Goal: Task Accomplishment & Management: Manage account settings

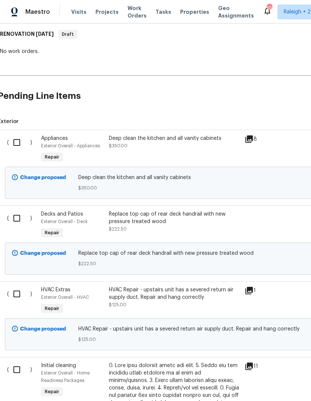
scroll to position [119, 3]
click at [15, 142] on input "checkbox" at bounding box center [19, 142] width 21 height 16
checkbox input "true"
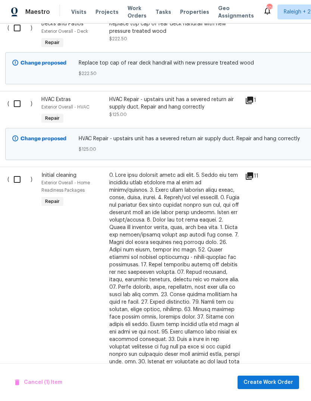
scroll to position [309, 1]
click at [16, 178] on input "checkbox" at bounding box center [20, 180] width 21 height 16
checkbox input "true"
click at [277, 383] on span "Create Work Order" at bounding box center [269, 382] width 50 height 9
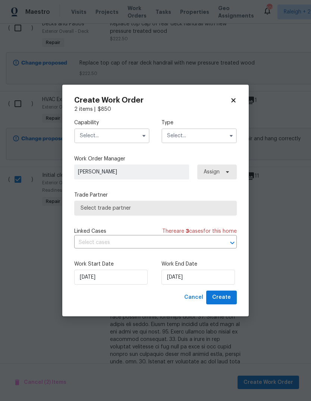
click at [135, 137] on input "text" at bounding box center [111, 135] width 75 height 15
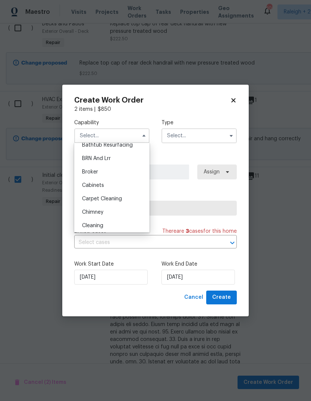
scroll to position [34, 0]
click at [104, 224] on div "Cleaning" at bounding box center [112, 224] width 72 height 13
type input "Cleaning"
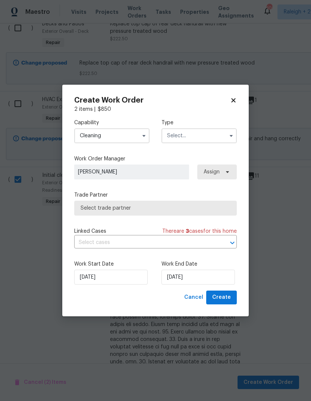
click at [229, 136] on icon "button" at bounding box center [231, 136] width 6 height 6
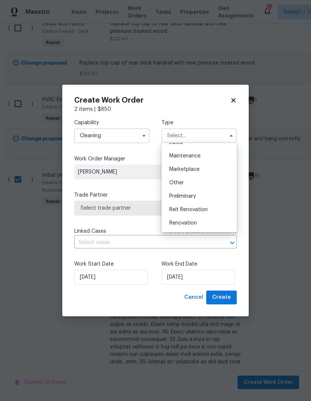
scroll to position [118, 0]
click at [194, 220] on span "Renovation" at bounding box center [183, 221] width 28 height 5
type input "Renovation"
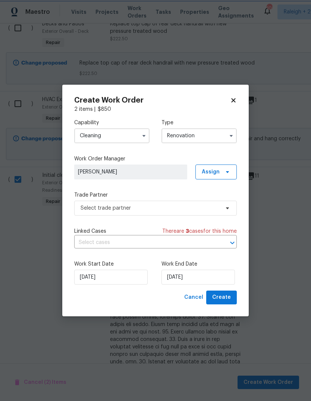
scroll to position [0, 0]
click at [235, 102] on icon at bounding box center [233, 100] width 7 height 7
checkbox input "false"
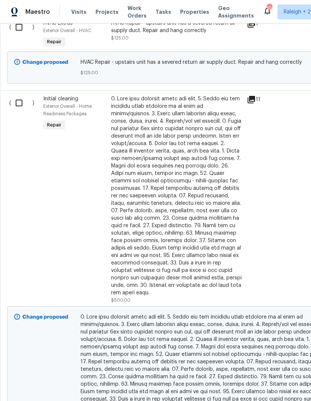
scroll to position [385, 0]
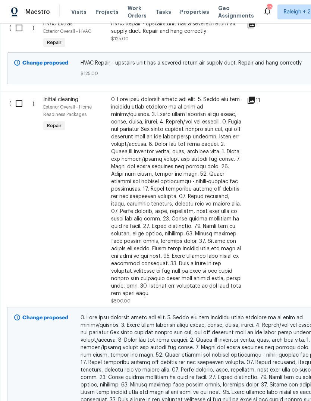
click at [193, 217] on div at bounding box center [176, 197] width 131 height 202
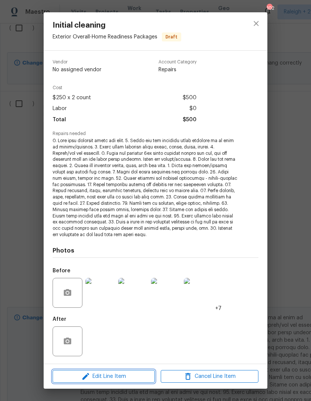
click at [129, 372] on span "Edit Line Item" at bounding box center [104, 376] width 98 height 9
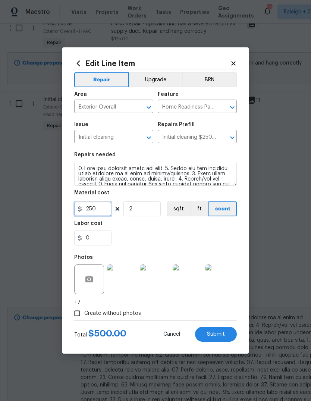
click at [99, 210] on input "250" at bounding box center [92, 209] width 37 height 15
click at [138, 210] on input "2" at bounding box center [142, 209] width 37 height 15
type input "1"
click at [99, 215] on input "250" at bounding box center [92, 209] width 37 height 15
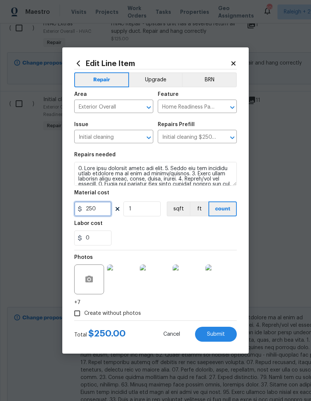
click at [94, 213] on input "250" at bounding box center [92, 209] width 37 height 15
click at [93, 213] on input "250" at bounding box center [92, 209] width 37 height 15
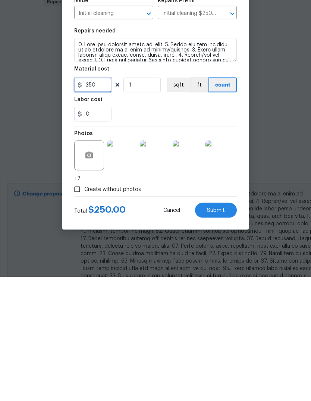
type input "350"
click at [198, 306] on div "Create without photos" at bounding box center [155, 313] width 163 height 14
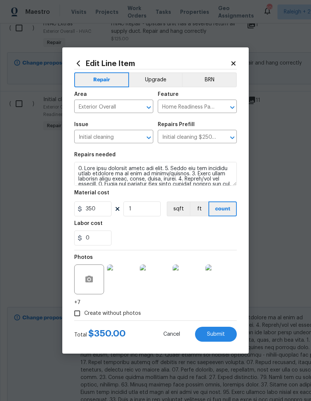
click at [227, 332] on button "Submit" at bounding box center [216, 334] width 42 height 15
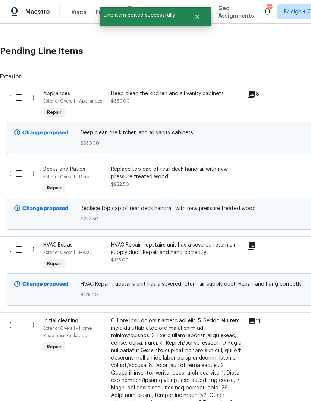
scroll to position [164, 0]
click at [150, 90] on div "Deep clean the kitchen and all vanity cabinets $350.00" at bounding box center [176, 97] width 131 height 15
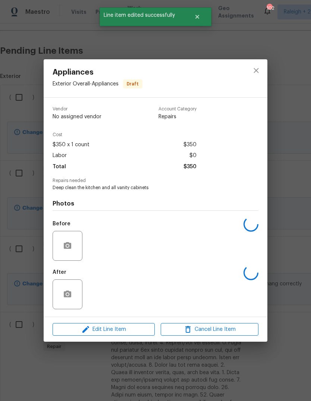
click at [152, 65] on div "Appliances Exterior Overall - Appliances Draft" at bounding box center [98, 78] width 108 height 38
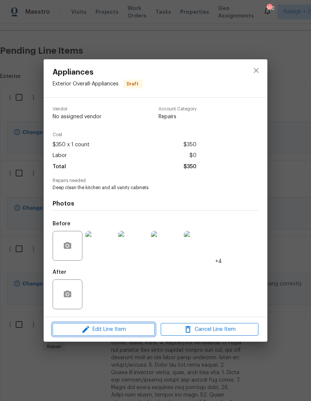
click at [138, 332] on span "Edit Line Item" at bounding box center [104, 329] width 98 height 9
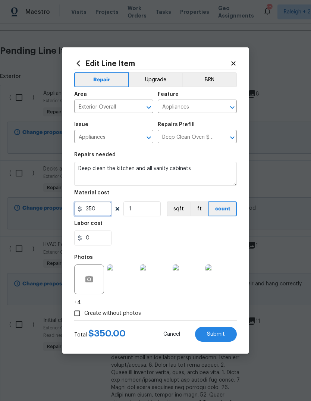
click at [96, 206] on input "350" at bounding box center [92, 209] width 37 height 15
click at [93, 206] on input "350" at bounding box center [92, 209] width 37 height 15
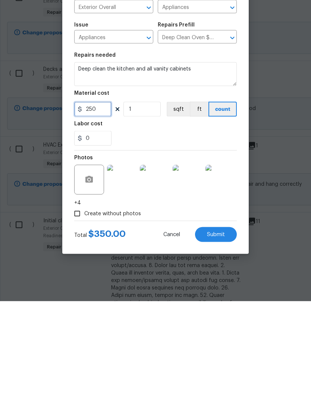
type input "250"
click at [180, 306] on div "Create without photos" at bounding box center [155, 313] width 163 height 14
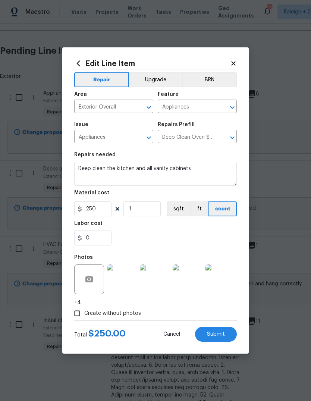
click at [221, 334] on span "Submit" at bounding box center [216, 335] width 18 height 6
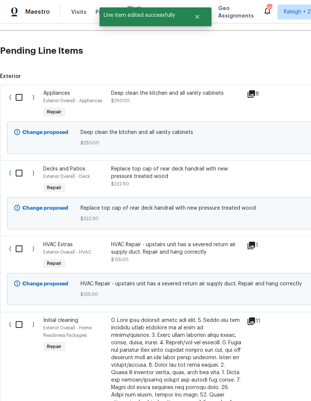
click at [24, 90] on input "checkbox" at bounding box center [21, 98] width 21 height 16
checkbox input "true"
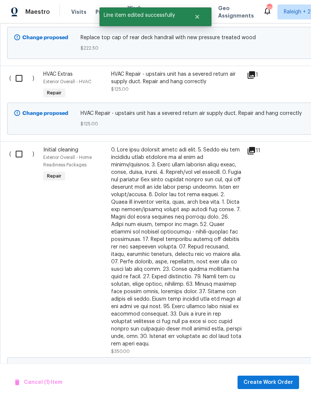
scroll to position [336, 0]
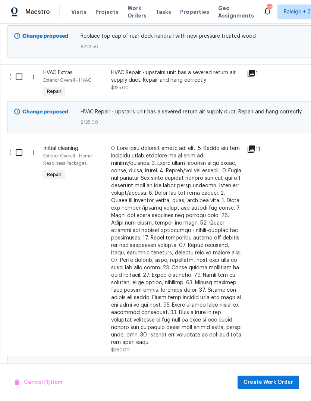
click at [24, 145] on input "checkbox" at bounding box center [21, 153] width 21 height 16
checkbox input "true"
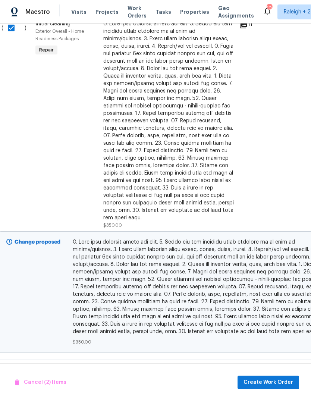
scroll to position [472, 8]
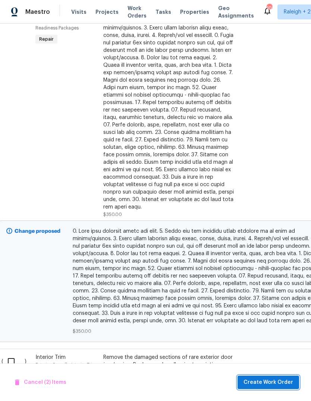
click at [277, 383] on span "Create Work Order" at bounding box center [269, 382] width 50 height 9
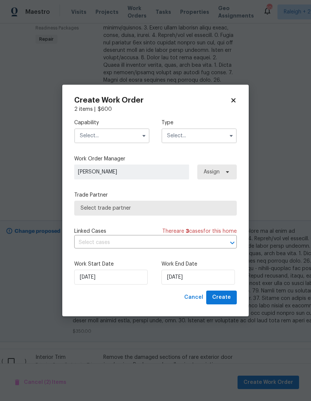
click at [134, 141] on input "text" at bounding box center [111, 135] width 75 height 15
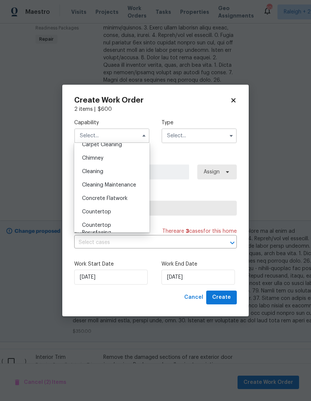
scroll to position [87, 0]
click at [101, 171] on span "Cleaning" at bounding box center [92, 171] width 21 height 5
type input "Cleaning"
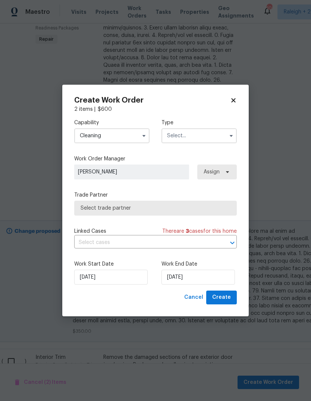
click at [203, 137] on input "text" at bounding box center [199, 135] width 75 height 15
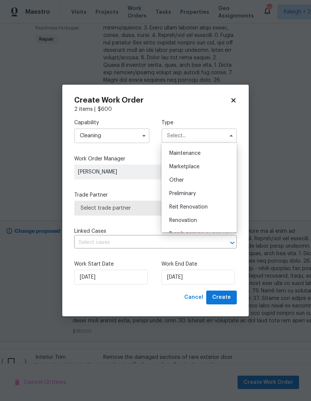
scroll to position [122, 0]
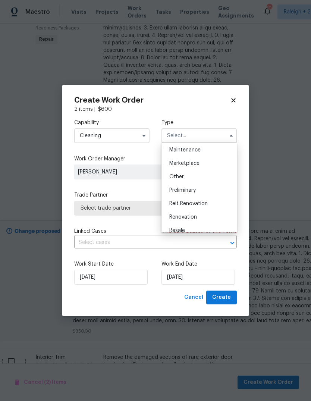
click at [205, 219] on div "Renovation" at bounding box center [199, 216] width 72 height 13
type input "Renovation"
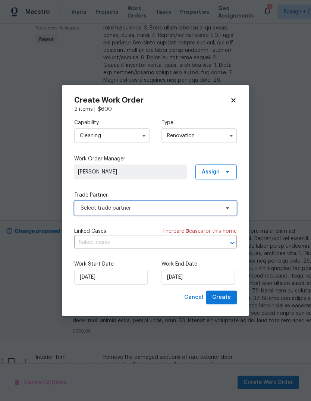
click at [134, 209] on span "Select trade partner" at bounding box center [150, 207] width 139 height 7
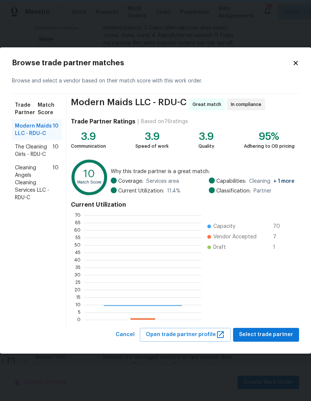
scroll to position [104, 117]
click at [24, 153] on span "The Cleaning Girls - RDU-C" at bounding box center [34, 150] width 38 height 15
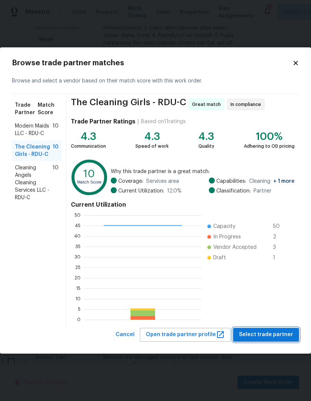
click at [283, 334] on span "Select trade partner" at bounding box center [266, 334] width 54 height 9
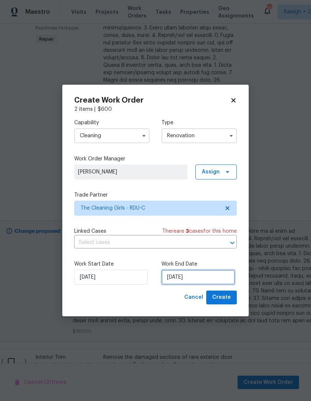
click at [195, 279] on input "[DATE]" at bounding box center [199, 277] width 74 height 15
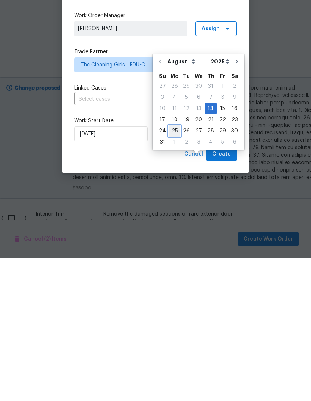
click at [175, 269] on div "25" at bounding box center [175, 274] width 12 height 10
type input "[DATE]"
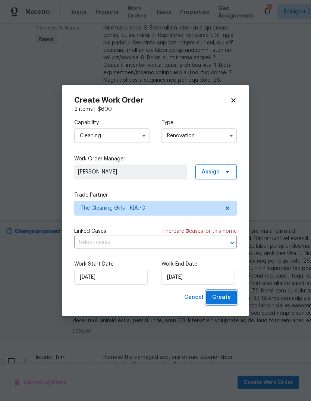
click at [231, 299] on button "Create" at bounding box center [221, 298] width 31 height 14
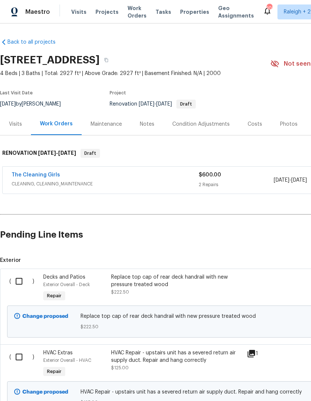
scroll to position [122, 0]
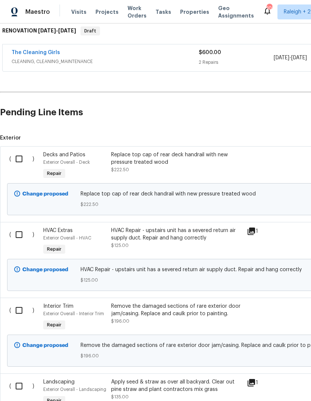
click at [15, 157] on input "checkbox" at bounding box center [21, 159] width 21 height 16
checkbox input "true"
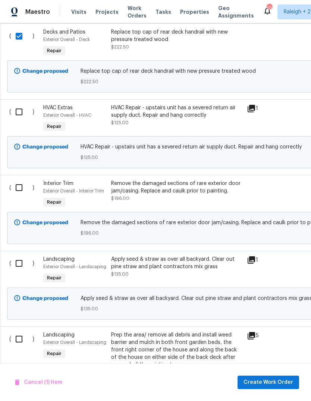
scroll to position [246, 0]
click at [19, 187] on input "checkbox" at bounding box center [21, 187] width 21 height 16
checkbox input "true"
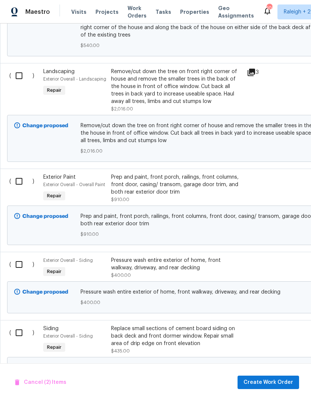
scroll to position [615, 0]
click at [17, 181] on input "checkbox" at bounding box center [21, 181] width 21 height 16
checkbox input "true"
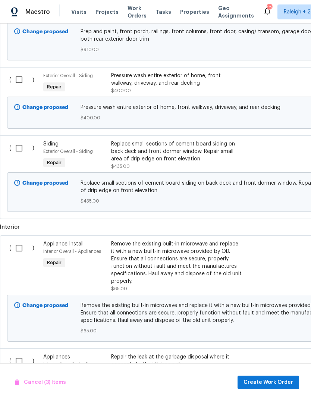
scroll to position [799, 0]
click at [17, 151] on input "checkbox" at bounding box center [21, 148] width 21 height 16
checkbox input "true"
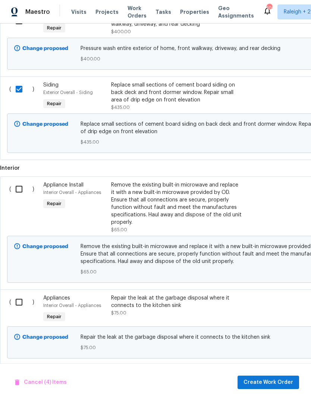
scroll to position [858, 0]
click at [19, 191] on input "checkbox" at bounding box center [21, 189] width 21 height 16
checkbox input "true"
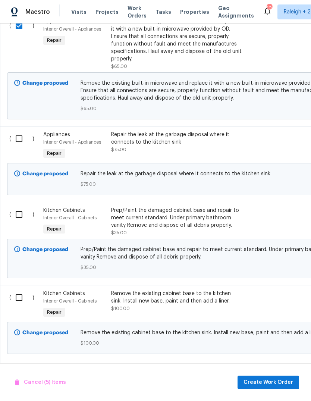
scroll to position [1022, 0]
click at [21, 142] on input "checkbox" at bounding box center [21, 139] width 21 height 16
checkbox input "true"
click at [17, 218] on input "checkbox" at bounding box center [21, 214] width 21 height 16
checkbox input "true"
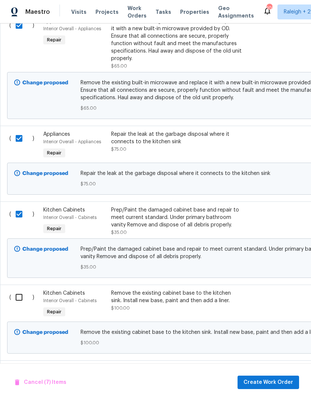
click at [20, 305] on input "checkbox" at bounding box center [21, 298] width 21 height 16
checkbox input "true"
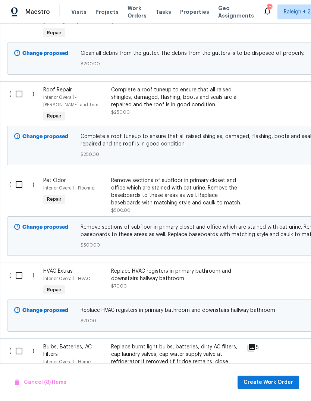
scroll to position [1384, 0]
click at [16, 190] on input "checkbox" at bounding box center [21, 185] width 21 height 16
checkbox input "true"
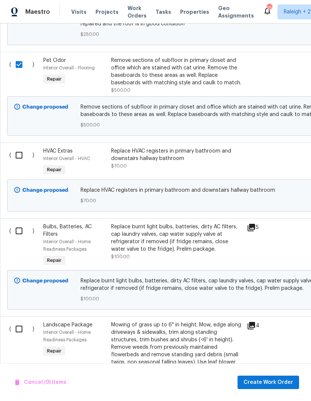
scroll to position [1505, 0]
click at [19, 163] on input "checkbox" at bounding box center [21, 155] width 21 height 16
checkbox input "true"
click at [18, 238] on input "checkbox" at bounding box center [21, 231] width 21 height 16
checkbox input "true"
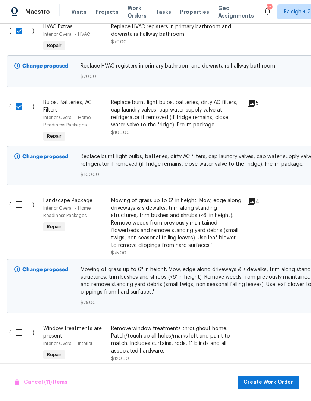
scroll to position [0, 0]
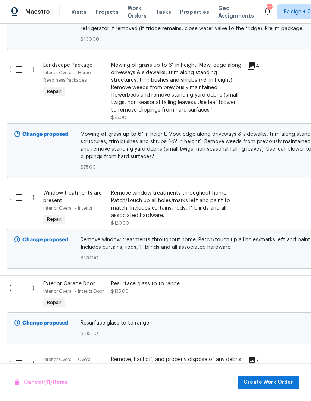
click at [19, 205] on input "checkbox" at bounding box center [21, 198] width 21 height 16
checkbox input "true"
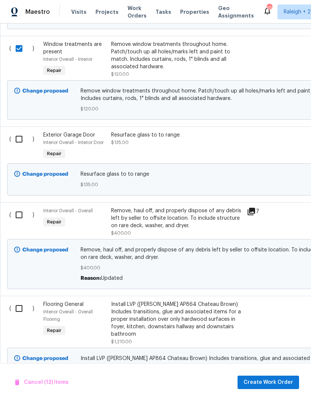
click at [19, 223] on input "checkbox" at bounding box center [21, 215] width 21 height 16
checkbox input "true"
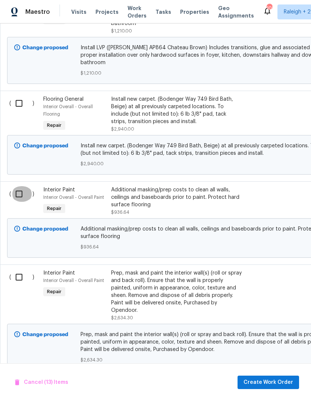
click at [18, 187] on input "checkbox" at bounding box center [21, 194] width 21 height 16
click at [21, 194] on input "checkbox" at bounding box center [21, 194] width 21 height 16
checkbox input "false"
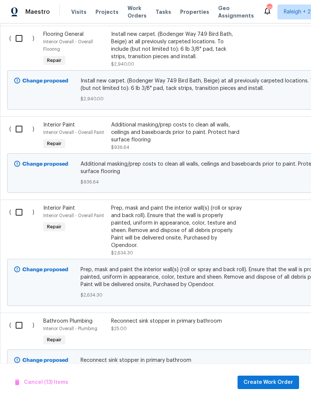
click at [199, 129] on div "Additional masking/prep costs to clean all walls, ceilings and baseboards prior…" at bounding box center [176, 132] width 131 height 22
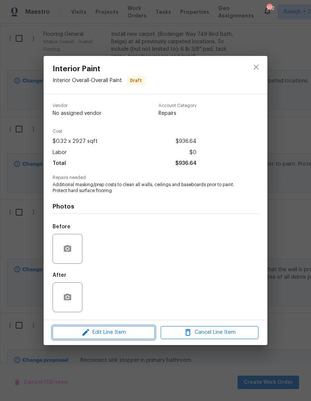
click at [139, 331] on span "Edit Line Item" at bounding box center [104, 332] width 98 height 9
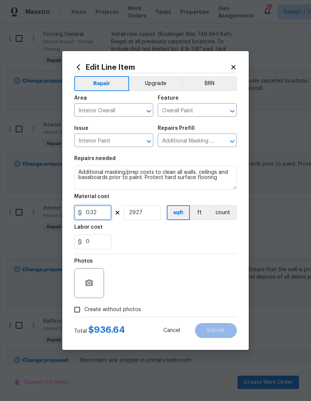
click at [103, 214] on input "0.32" at bounding box center [92, 212] width 37 height 15
type input "0.2"
click at [183, 234] on div "Labor cost" at bounding box center [155, 230] width 163 height 10
click at [109, 310] on span "Create without photos" at bounding box center [112, 310] width 57 height 8
click at [84, 310] on input "Create without photos" at bounding box center [77, 310] width 14 height 14
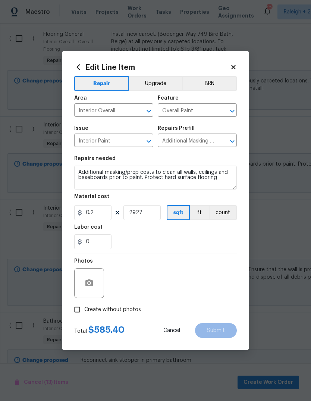
checkbox input "true"
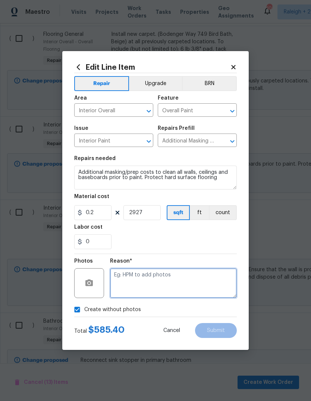
click at [179, 280] on textarea at bounding box center [173, 283] width 127 height 30
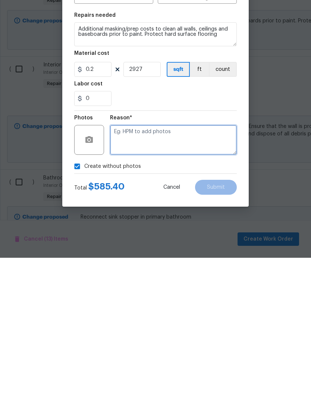
type textarea "M"
type textarea "None"
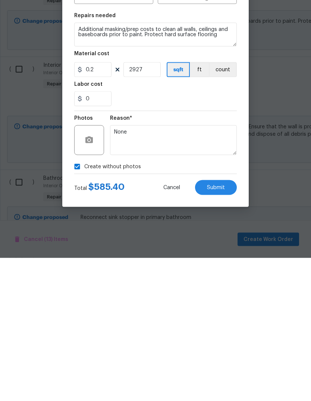
click at [221, 323] on button "Submit" at bounding box center [216, 330] width 42 height 15
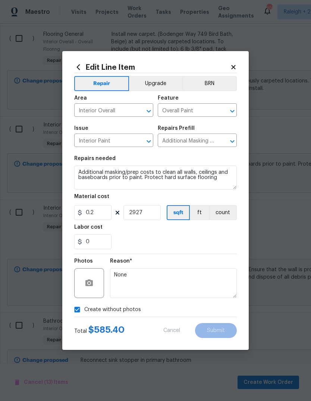
checkbox input "false"
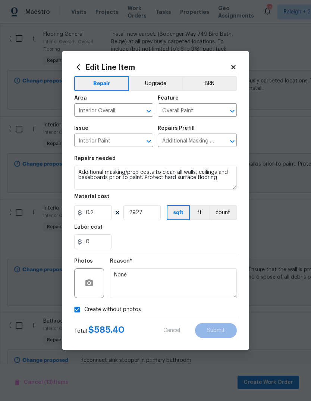
checkbox input "false"
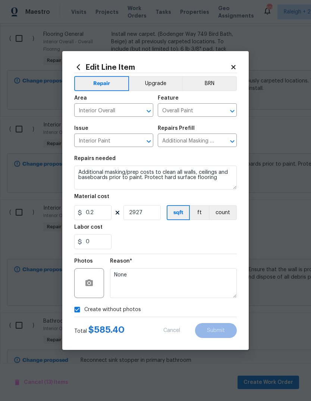
checkbox input "false"
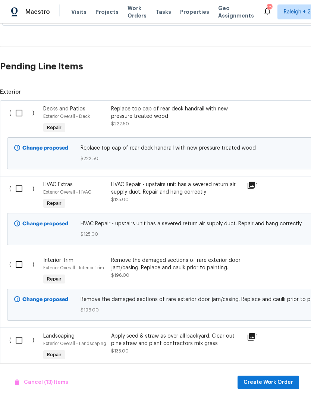
click at [21, 105] on input "checkbox" at bounding box center [21, 113] width 21 height 16
click at [17, 105] on input "checkbox" at bounding box center [21, 113] width 21 height 16
checkbox input "false"
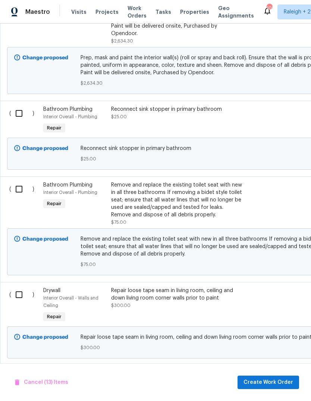
scroll to position [2491, 0]
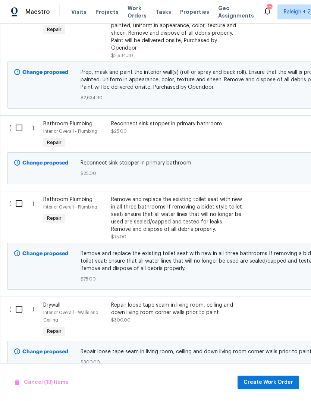
click at [183, 302] on div "Repair loose tape seam in living room, ceiling and down living room corner wall…" at bounding box center [176, 313] width 131 height 22
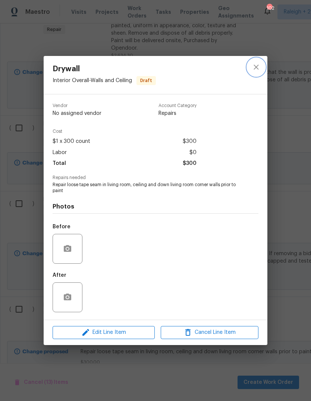
click at [256, 67] on icon "close" at bounding box center [256, 67] width 5 height 5
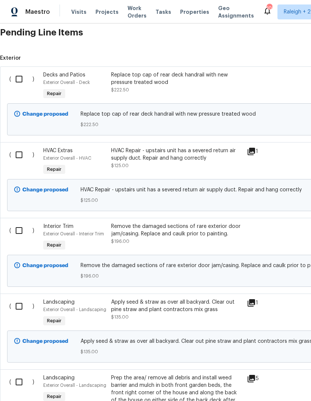
scroll to position [202, 0]
click at [17, 153] on input "checkbox" at bounding box center [21, 155] width 21 height 16
checkbox input "true"
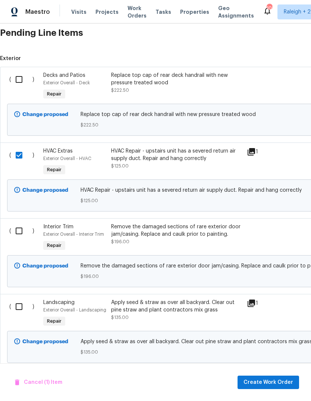
click at [284, 387] on span "Create Work Order" at bounding box center [269, 382] width 50 height 9
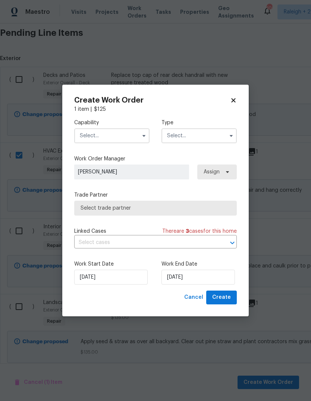
click at [140, 135] on button "button" at bounding box center [144, 135] width 9 height 9
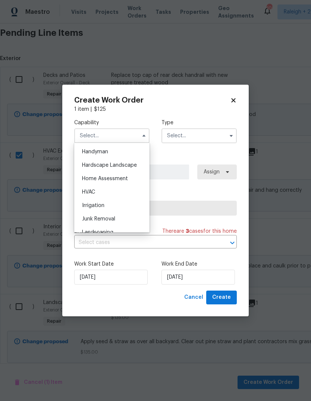
scroll to position [400, 0]
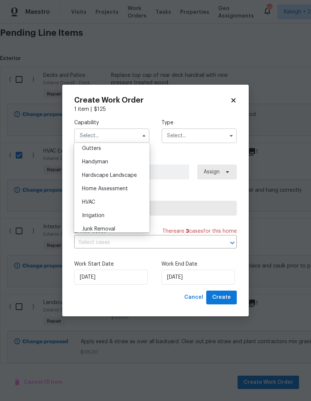
click at [98, 202] on div "HVAC" at bounding box center [112, 202] width 72 height 13
type input "HVAC"
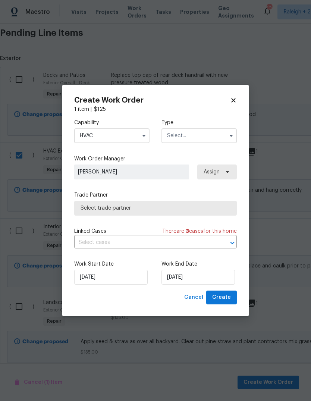
click at [204, 137] on input "text" at bounding box center [199, 135] width 75 height 15
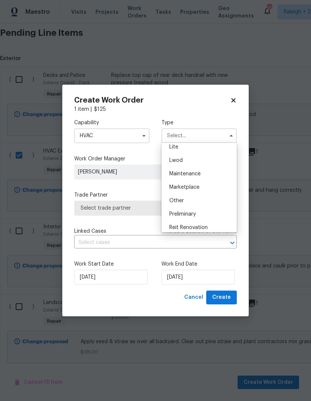
scroll to position [134, 0]
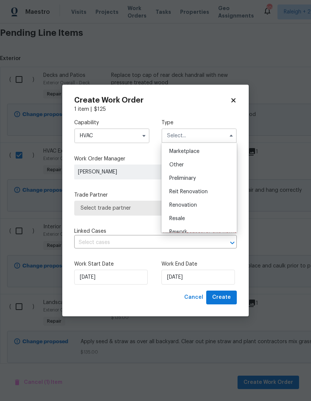
click at [195, 206] on span "Renovation" at bounding box center [183, 205] width 28 height 5
type input "Renovation"
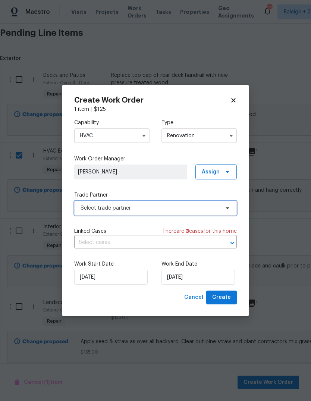
click at [184, 207] on span "Select trade partner" at bounding box center [150, 207] width 139 height 7
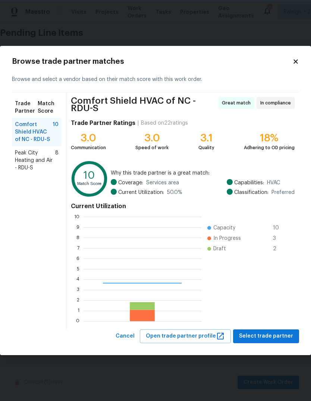
scroll to position [104, 118]
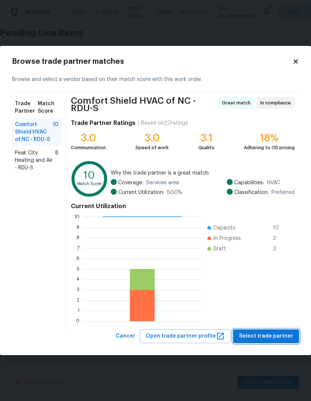
click at [285, 335] on span "Select trade partner" at bounding box center [266, 336] width 54 height 9
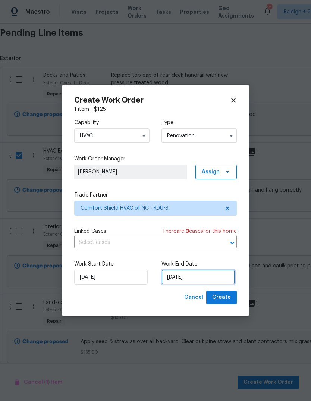
click at [197, 282] on input "[DATE]" at bounding box center [199, 277] width 74 height 15
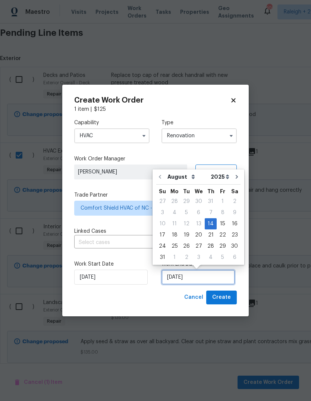
scroll to position [6, 0]
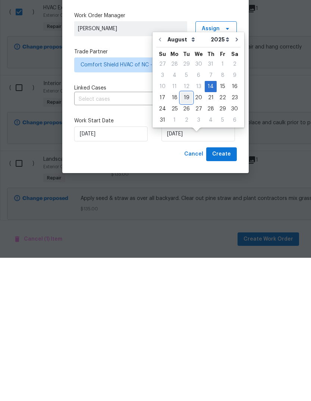
click at [184, 236] on div "19" at bounding box center [187, 241] width 12 height 10
type input "[DATE]"
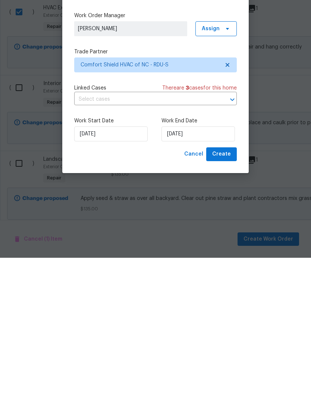
scroll to position [28, 0]
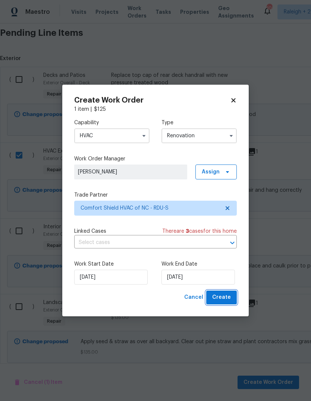
click at [229, 297] on span "Create" at bounding box center [221, 297] width 19 height 9
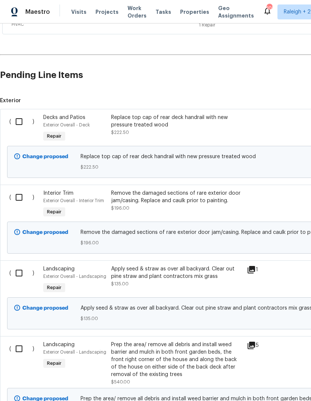
scroll to position [189, 0]
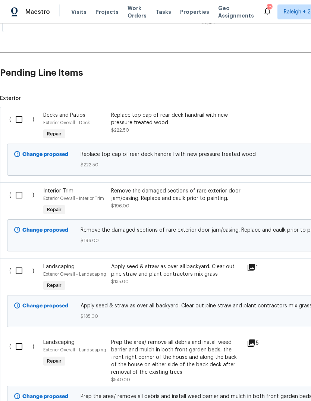
click at [19, 270] on input "checkbox" at bounding box center [21, 271] width 21 height 16
checkbox input "true"
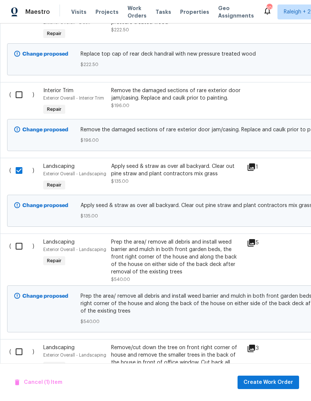
scroll to position [290, 0]
click at [21, 244] on input "checkbox" at bounding box center [21, 246] width 21 height 16
checkbox input "true"
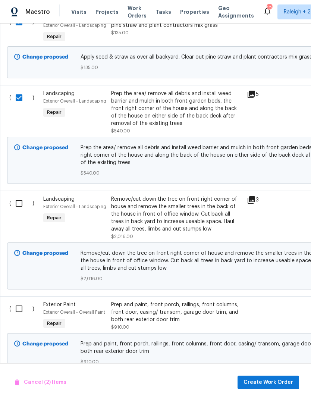
scroll to position [438, 0]
click at [18, 204] on input "checkbox" at bounding box center [21, 203] width 21 height 16
checkbox input "true"
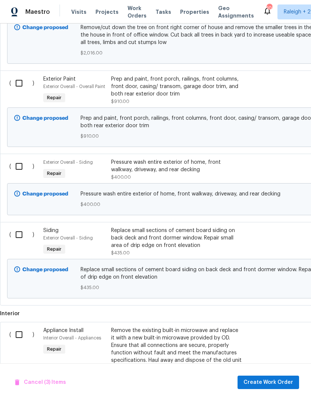
scroll to position [664, 0]
click at [18, 168] on input "checkbox" at bounding box center [21, 166] width 21 height 16
checkbox input "true"
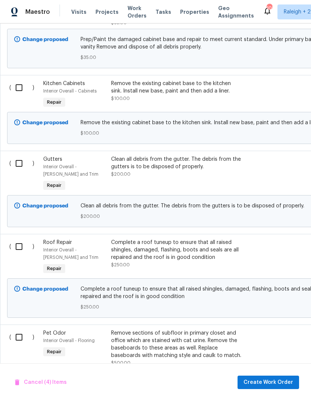
scroll to position [1183, 0]
click at [16, 169] on input "checkbox" at bounding box center [21, 164] width 21 height 16
checkbox input "true"
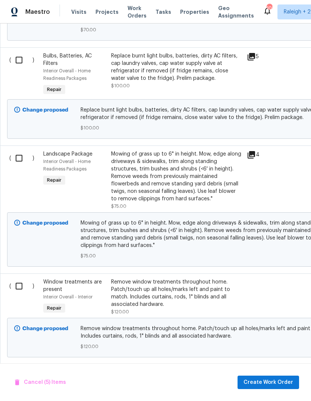
scroll to position [1647, 0]
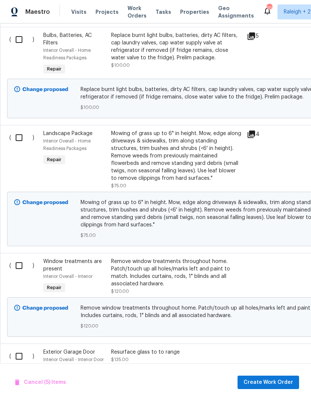
click at [16, 144] on input "checkbox" at bounding box center [21, 138] width 21 height 16
checkbox input "true"
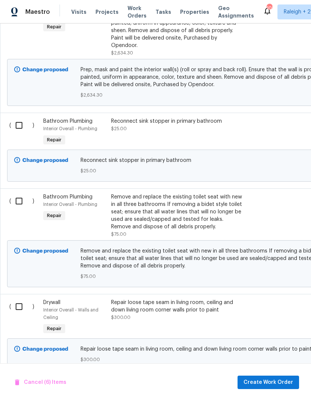
scroll to position [0, 0]
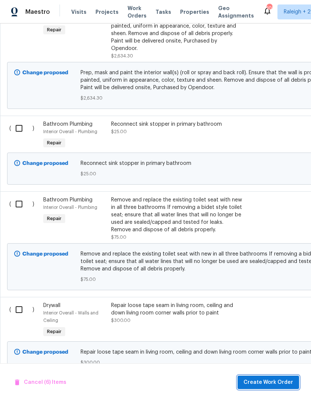
click at [272, 382] on span "Create Work Order" at bounding box center [269, 382] width 50 height 9
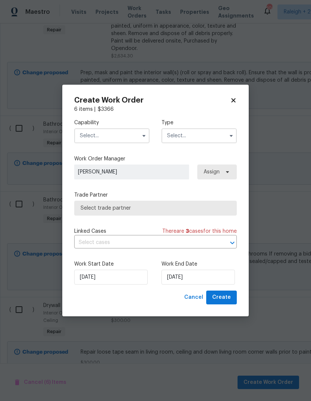
click at [137, 141] on input "text" at bounding box center [111, 135] width 75 height 15
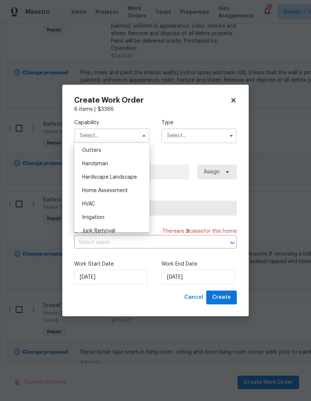
click at [138, 178] on div "Hardscape Landscape" at bounding box center [112, 177] width 72 height 13
type input "Hardscape Landscape"
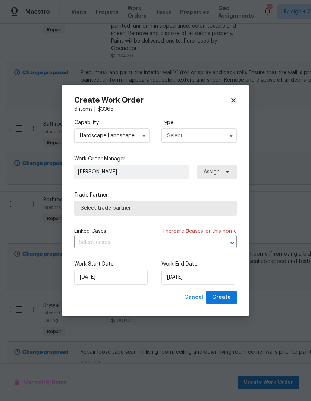
click at [222, 142] on input "text" at bounding box center [199, 135] width 75 height 15
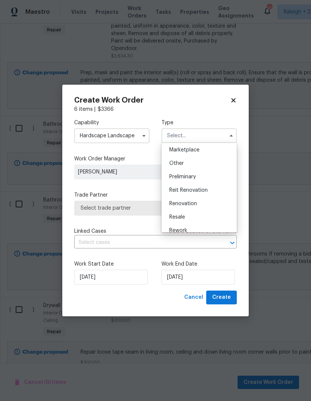
click at [196, 204] on span "Renovation" at bounding box center [183, 203] width 28 height 5
type input "Renovation"
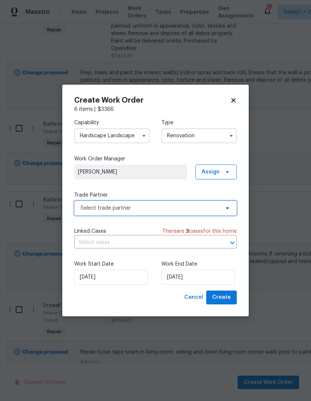
click at [180, 209] on span "Select trade partner" at bounding box center [150, 207] width 139 height 7
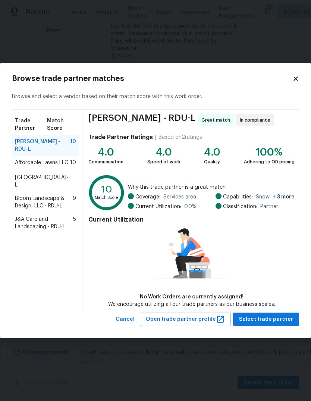
click at [25, 168] on span "Affordable Lawns LLC - [GEOGRAPHIC_DATA]-L" at bounding box center [42, 174] width 55 height 30
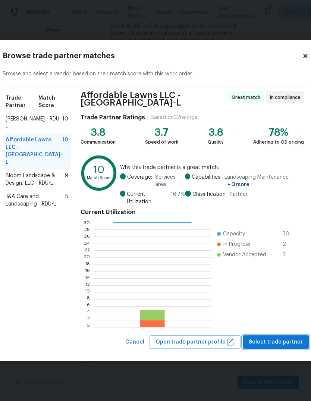
click at [283, 338] on span "Select trade partner" at bounding box center [276, 342] width 54 height 9
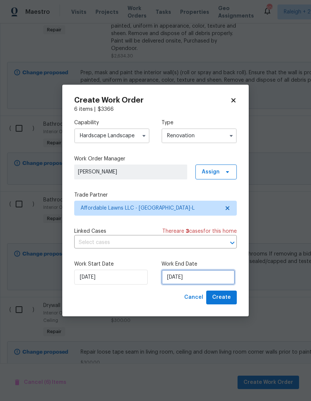
click at [193, 277] on input "[DATE]" at bounding box center [199, 277] width 74 height 15
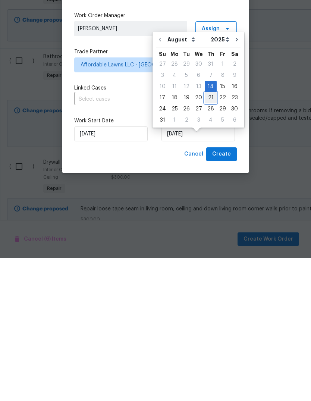
click at [212, 236] on div "21" at bounding box center [211, 241] width 12 height 10
type input "[DATE]"
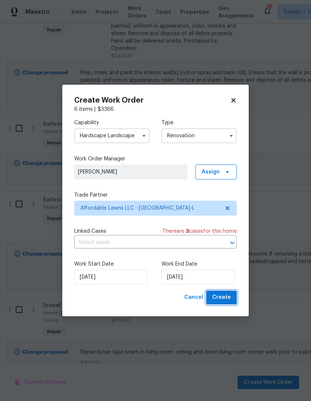
click at [226, 301] on span "Create" at bounding box center [221, 297] width 19 height 9
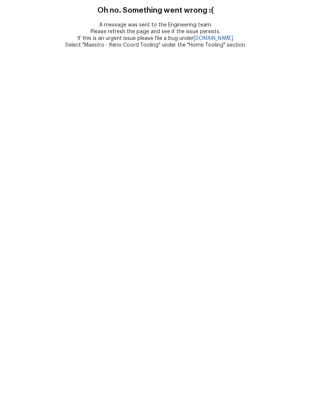
click at [197, 19] on div "Oh no. Something went wrong :( A message was sent to the Engineering team. Plea…" at bounding box center [155, 27] width 311 height 43
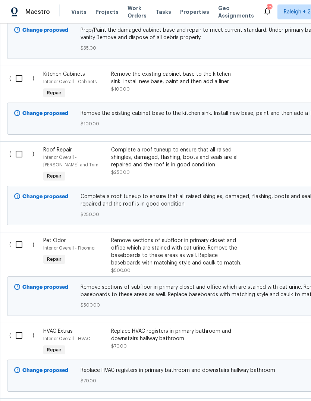
scroll to position [865, 0]
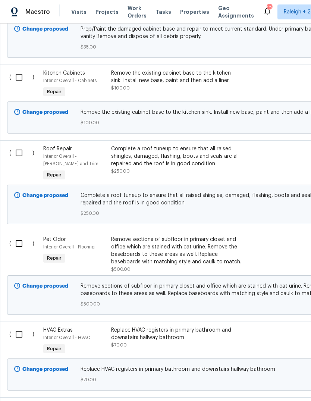
click at [17, 157] on input "checkbox" at bounding box center [21, 153] width 21 height 16
checkbox input "true"
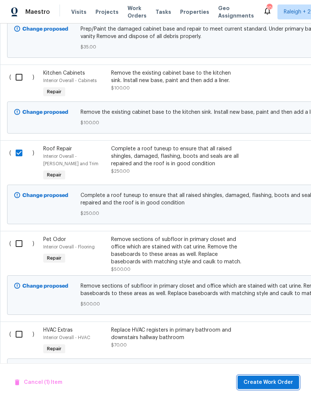
click at [272, 381] on span "Create Work Order" at bounding box center [269, 382] width 50 height 9
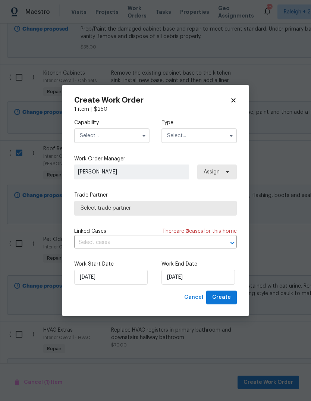
click at [134, 136] on input "text" at bounding box center [111, 135] width 75 height 15
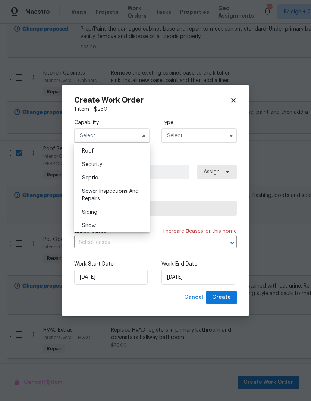
click at [103, 152] on div "Roof" at bounding box center [112, 150] width 72 height 13
type input "Roof"
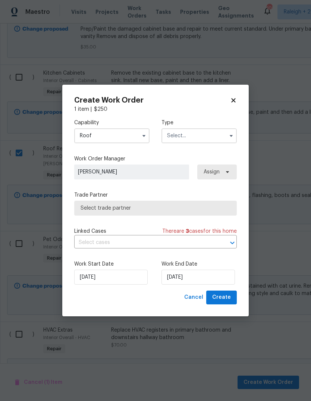
click at [217, 140] on input "text" at bounding box center [199, 135] width 75 height 15
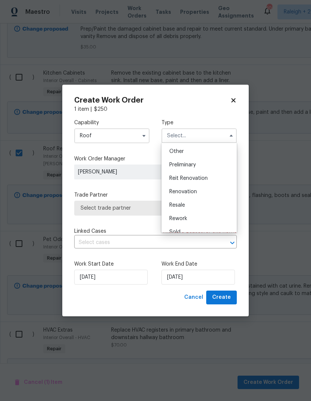
scroll to position [152, 0]
click at [195, 191] on div "Renovation" at bounding box center [199, 187] width 72 height 13
type input "Renovation"
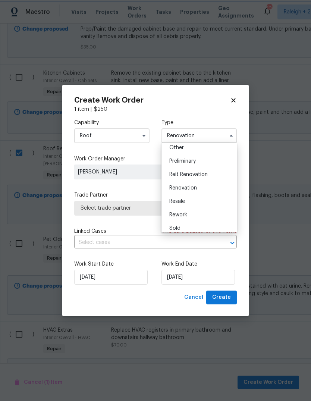
scroll to position [0, 0]
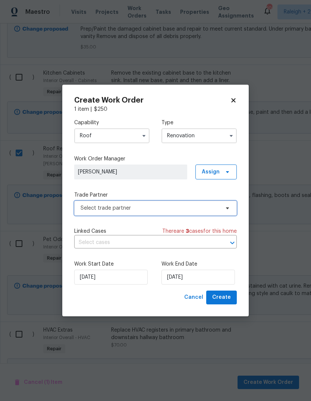
click at [144, 210] on span "Select trade partner" at bounding box center [150, 207] width 139 height 7
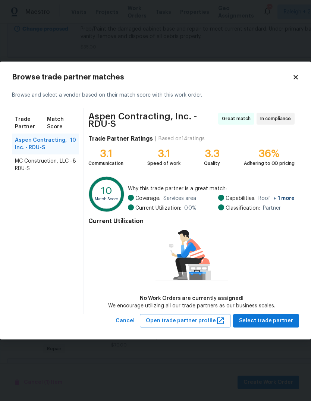
click at [72, 162] on span "MC Construction, LLC - RDU-S" at bounding box center [44, 164] width 58 height 15
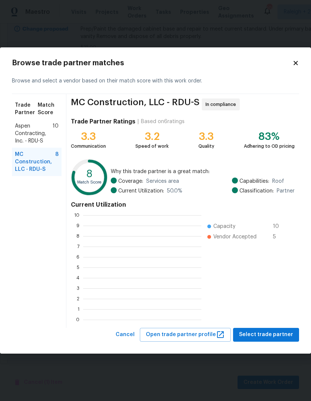
scroll to position [1, 1]
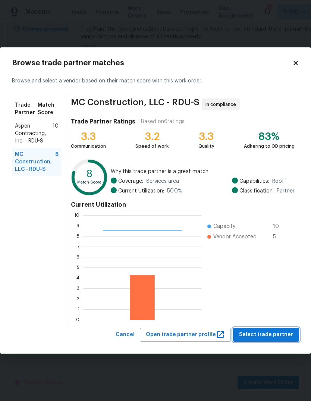
click at [274, 332] on span "Select trade partner" at bounding box center [266, 334] width 54 height 9
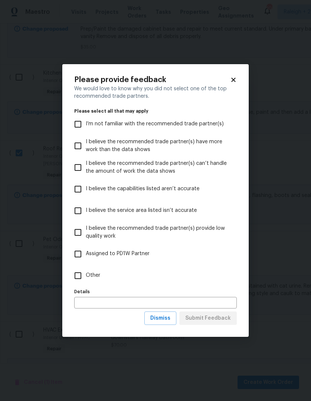
click at [85, 269] on input "Other" at bounding box center [78, 276] width 16 height 16
checkbox input "true"
click at [218, 322] on span "Submit Feedback" at bounding box center [208, 318] width 46 height 9
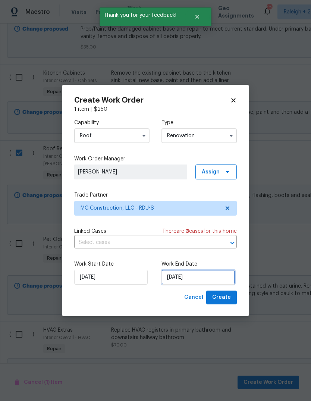
click at [199, 280] on input "8/14/2025" at bounding box center [199, 277] width 74 height 15
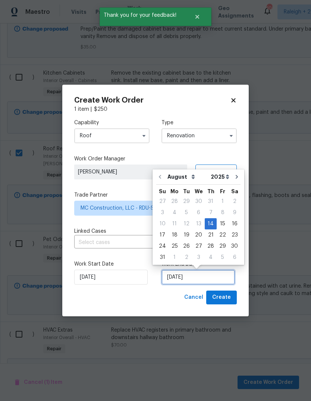
scroll to position [6, 0]
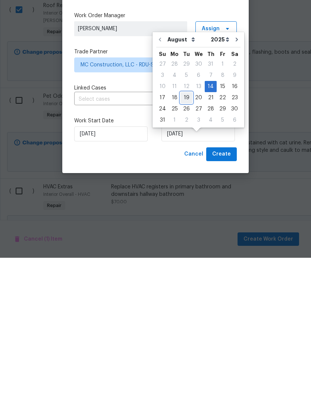
click at [188, 236] on div "19" at bounding box center [187, 241] width 12 height 10
type input "8/19/2025"
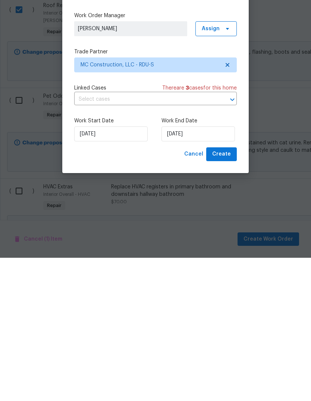
scroll to position [28, 0]
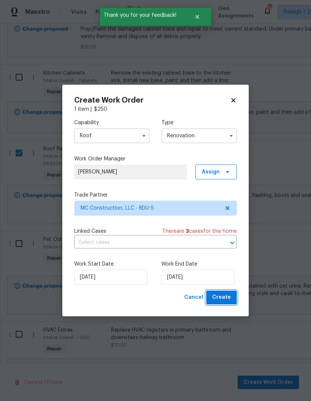
click at [231, 296] on button "Create" at bounding box center [221, 298] width 31 height 14
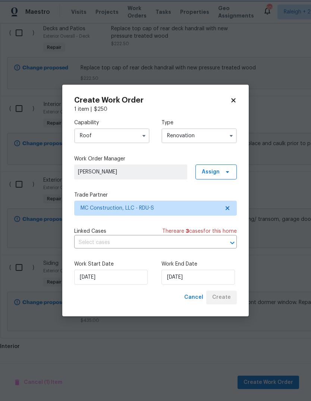
scroll to position [303, 0]
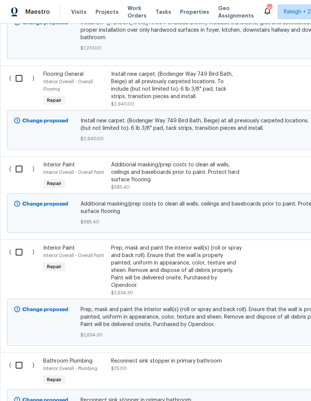
scroll to position [1597, 0]
click at [16, 246] on input "checkbox" at bounding box center [21, 253] width 21 height 16
checkbox input "true"
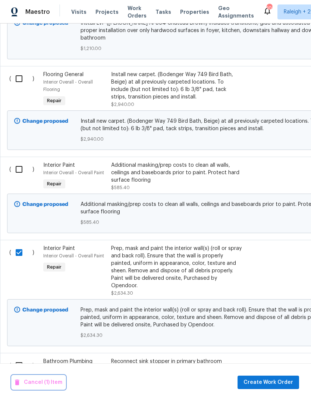
click at [44, 382] on span "Cancel (1) Item" at bounding box center [38, 382] width 47 height 9
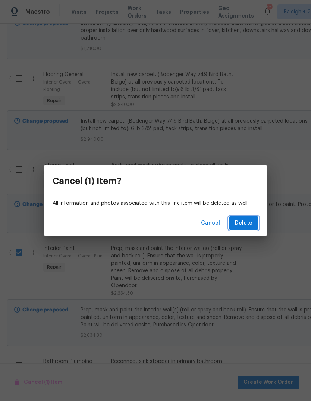
click at [249, 226] on span "Delete" at bounding box center [244, 223] width 18 height 9
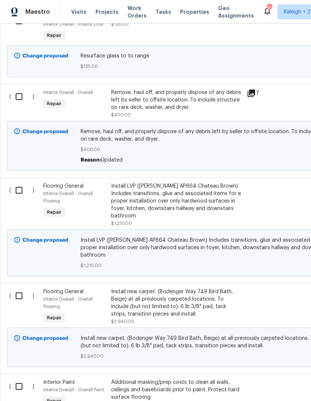
scroll to position [1378, 0]
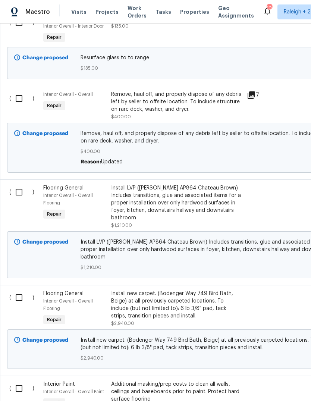
click at [20, 184] on input "checkbox" at bounding box center [21, 192] width 21 height 16
checkbox input "true"
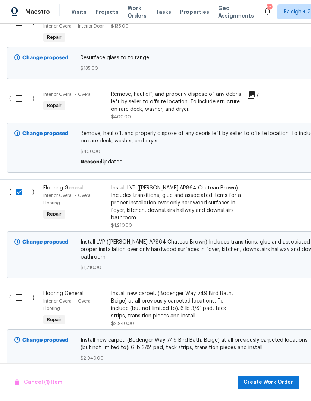
click at [15, 290] on input "checkbox" at bounding box center [21, 298] width 21 height 16
checkbox input "true"
click at [280, 380] on span "Create Work Order" at bounding box center [269, 382] width 50 height 9
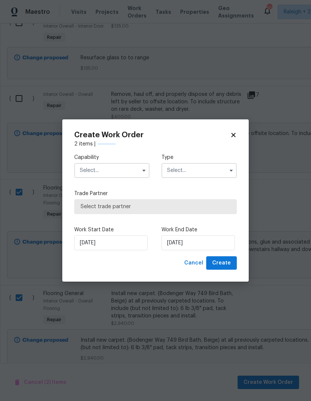
click at [128, 177] on input "text" at bounding box center [111, 170] width 75 height 15
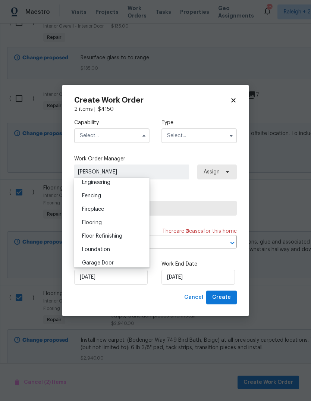
scroll to position [263, 0]
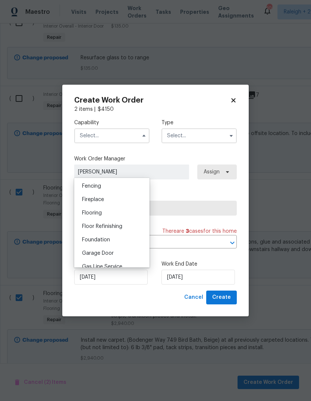
click at [127, 204] on div "Fireplace" at bounding box center [112, 199] width 72 height 13
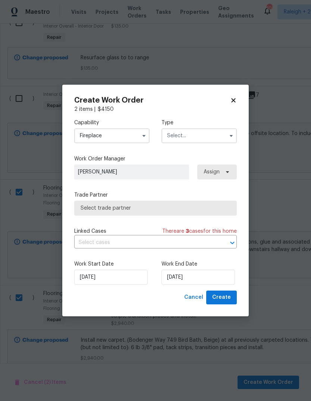
click at [135, 138] on input "Fireplace" at bounding box center [111, 135] width 75 height 15
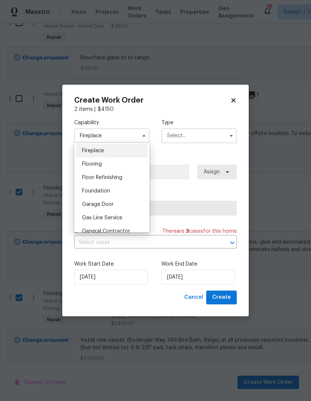
scroll to position [283, 0]
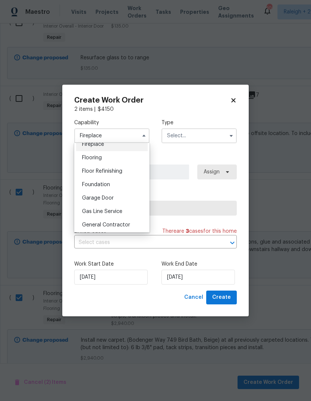
click at [101, 157] on span "Flooring" at bounding box center [92, 157] width 20 height 5
type input "Flooring"
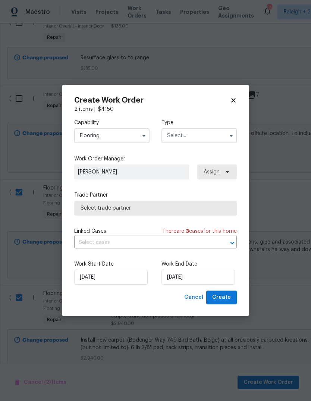
click at [205, 142] on input "text" at bounding box center [199, 135] width 75 height 15
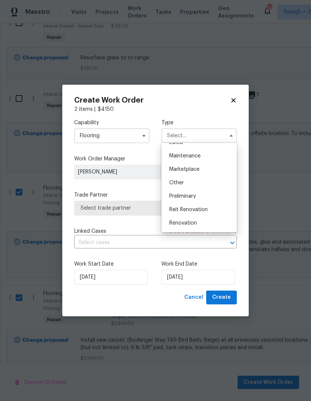
scroll to position [119, 0]
click at [196, 223] on div "Renovation" at bounding box center [199, 220] width 72 height 13
type input "Renovation"
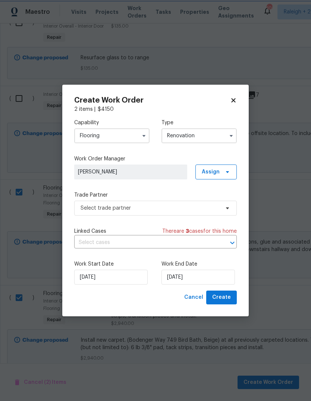
scroll to position [0, 0]
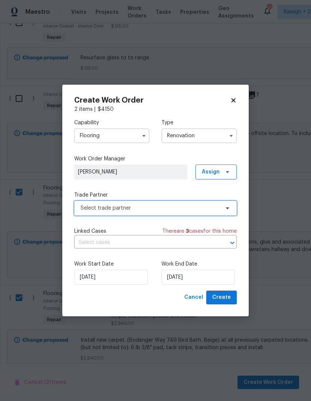
click at [181, 207] on span "Select trade partner" at bounding box center [150, 207] width 139 height 7
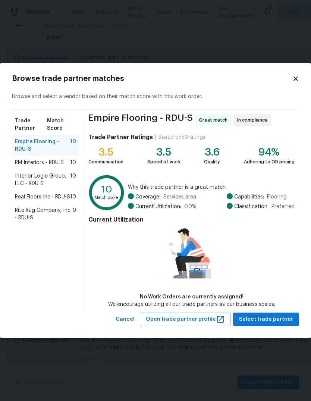
click at [24, 212] on span "Rite Rug Company, Inc. - RDU-S" at bounding box center [44, 214] width 58 height 15
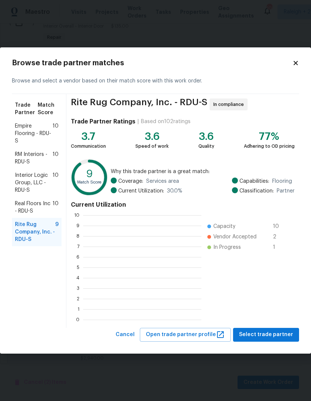
scroll to position [104, 118]
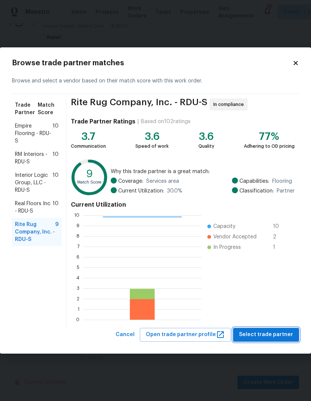
click at [283, 332] on span "Select trade partner" at bounding box center [266, 334] width 54 height 9
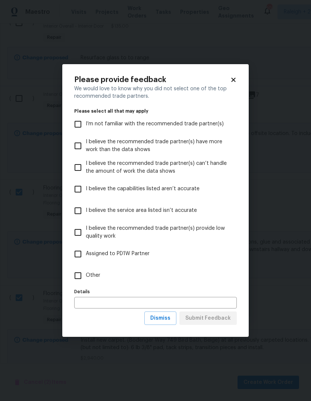
click at [84, 276] on input "Other" at bounding box center [78, 276] width 16 height 16
checkbox input "true"
click at [227, 321] on span "Submit Feedback" at bounding box center [208, 318] width 46 height 9
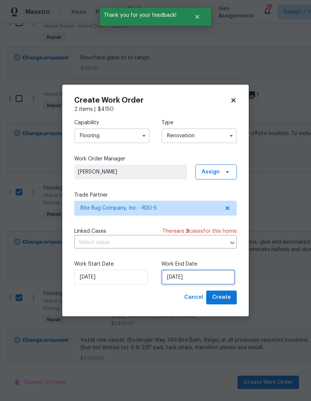
click at [197, 280] on input "[DATE]" at bounding box center [199, 277] width 74 height 15
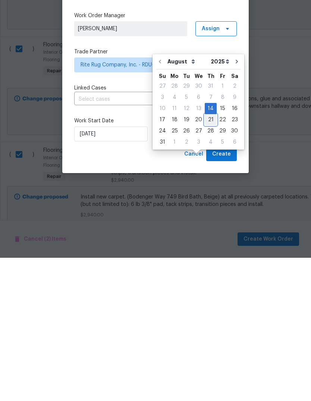
click at [211, 258] on div "21" at bounding box center [211, 263] width 12 height 10
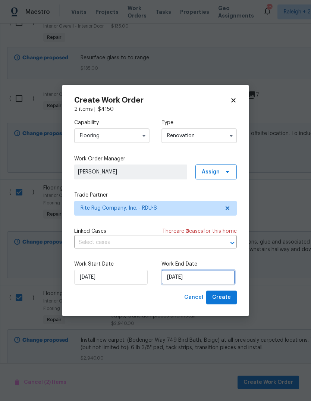
click at [197, 280] on input "[DATE]" at bounding box center [199, 277] width 74 height 15
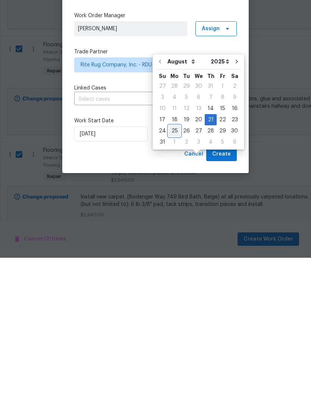
click at [173, 269] on div "25" at bounding box center [175, 274] width 12 height 10
type input "[DATE]"
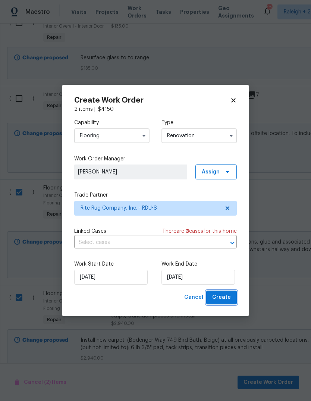
click at [228, 299] on span "Create" at bounding box center [221, 297] width 19 height 9
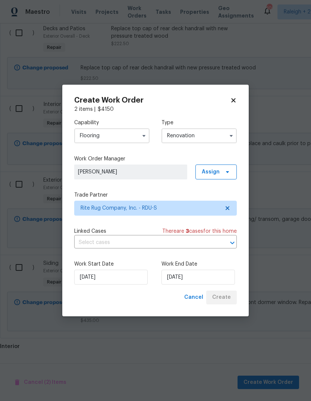
scroll to position [331, 0]
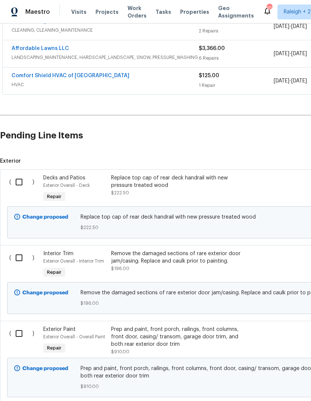
scroll to position [208, 0]
click at [19, 174] on input "checkbox" at bounding box center [21, 182] width 21 height 16
checkbox input "true"
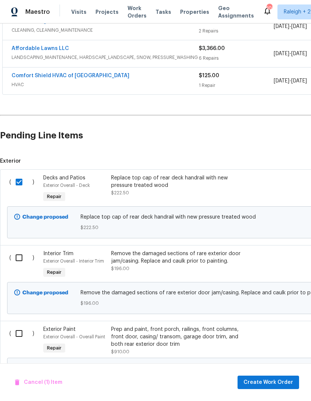
click at [16, 250] on input "checkbox" at bounding box center [21, 258] width 21 height 16
checkbox input "true"
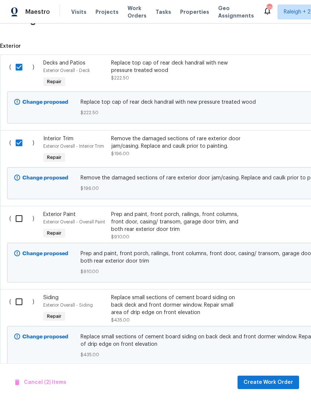
scroll to position [330, 0]
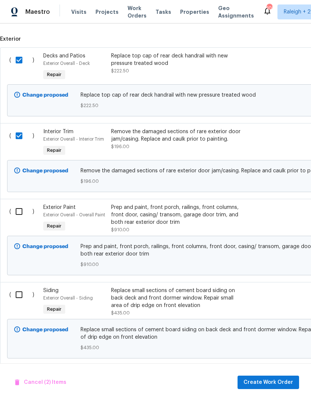
click at [17, 204] on input "checkbox" at bounding box center [21, 212] width 21 height 16
checkbox input "true"
click at [15, 287] on input "checkbox" at bounding box center [21, 295] width 21 height 16
checkbox input "true"
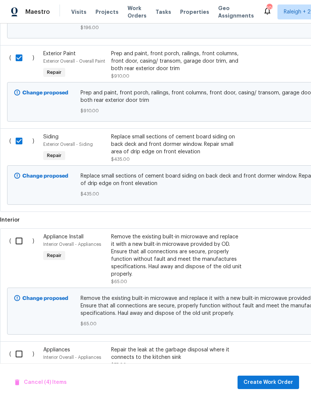
scroll to position [484, 0]
click at [20, 233] on input "checkbox" at bounding box center [21, 241] width 21 height 16
checkbox input "true"
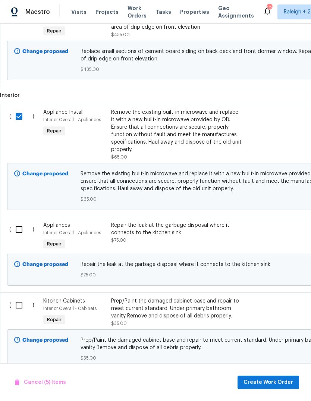
scroll to position [608, 0]
click at [20, 222] on input "checkbox" at bounding box center [21, 230] width 21 height 16
checkbox input "true"
click at [16, 298] on input "checkbox" at bounding box center [21, 306] width 21 height 16
checkbox input "true"
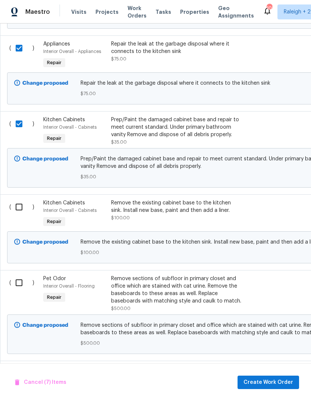
scroll to position [790, 0]
click at [17, 199] on input "checkbox" at bounding box center [21, 207] width 21 height 16
checkbox input "true"
click at [18, 275] on input "checkbox" at bounding box center [21, 283] width 21 height 16
checkbox input "true"
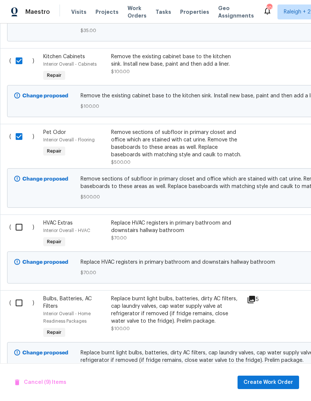
scroll to position [936, 0]
click at [18, 219] on input "checkbox" at bounding box center [21, 227] width 21 height 16
checkbox input "true"
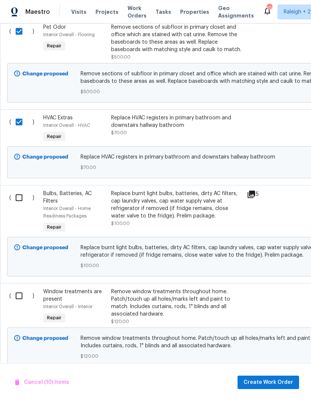
scroll to position [1042, 0]
click at [18, 190] on input "checkbox" at bounding box center [21, 198] width 21 height 16
checkbox input "true"
click at [22, 288] on input "checkbox" at bounding box center [21, 296] width 21 height 16
checkbox input "true"
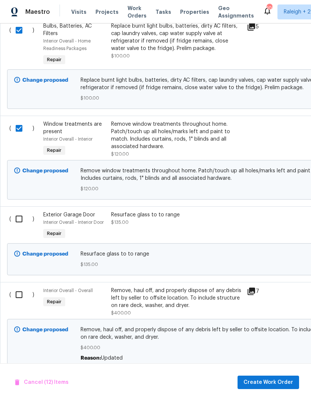
scroll to position [1207, 0]
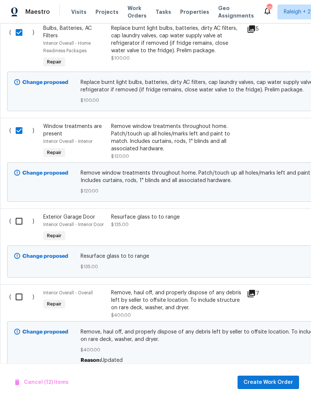
click at [18, 290] on input "checkbox" at bounding box center [21, 297] width 21 height 16
checkbox input "true"
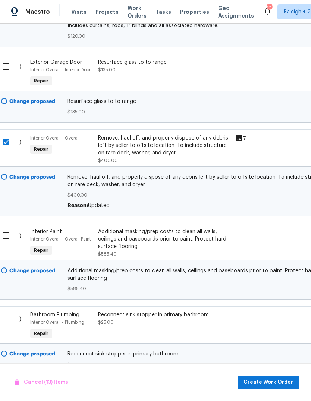
scroll to position [1367, 5]
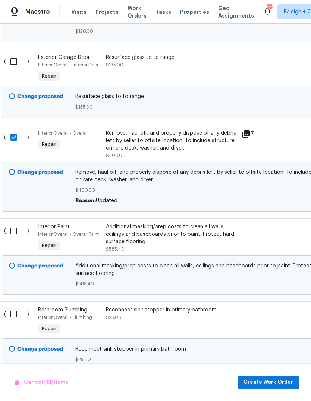
click at [15, 224] on input "checkbox" at bounding box center [16, 231] width 21 height 16
checkbox input "true"
click at [12, 310] on input "checkbox" at bounding box center [16, 314] width 21 height 16
checkbox input "true"
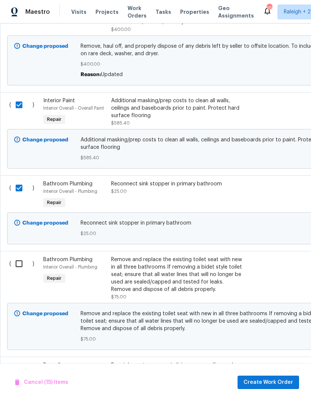
scroll to position [1493, 0]
click at [21, 258] on input "checkbox" at bounding box center [21, 264] width 21 height 16
checkbox input "true"
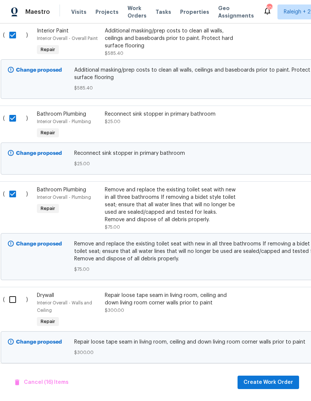
scroll to position [1562, 3]
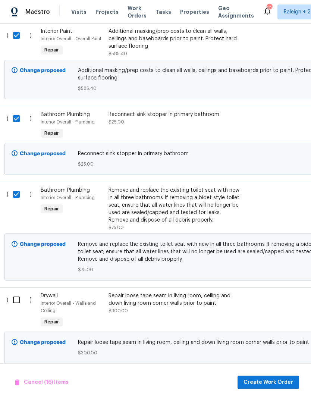
click at [19, 293] on input "checkbox" at bounding box center [19, 300] width 21 height 16
checkbox input "true"
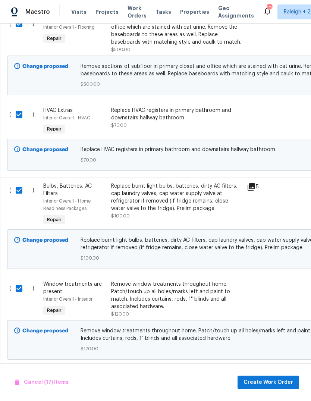
scroll to position [0, 0]
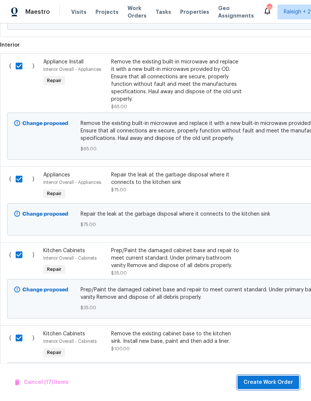
click at [283, 388] on button "Create Work Order" at bounding box center [269, 383] width 62 height 14
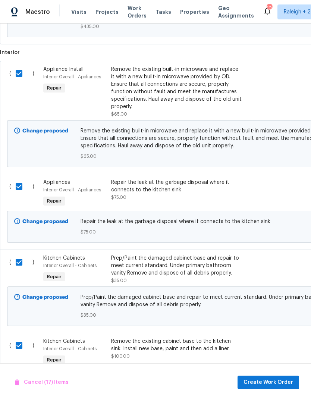
checkbox input "false"
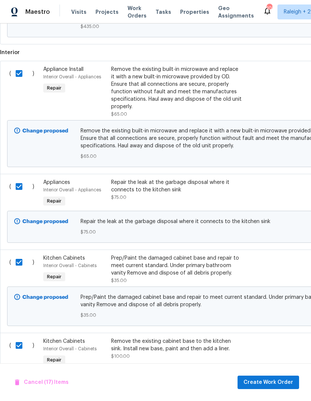
checkbox input "false"
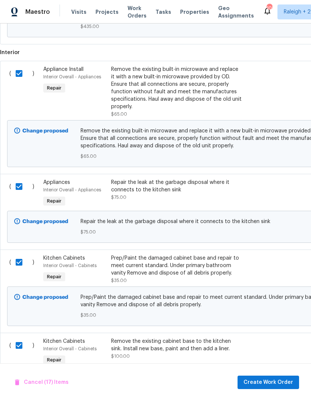
checkbox input "false"
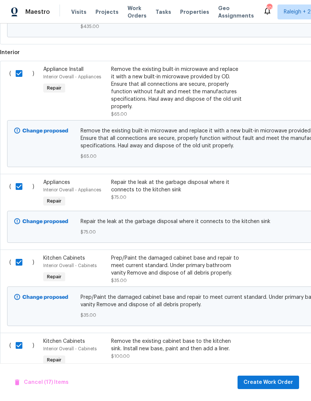
checkbox input "false"
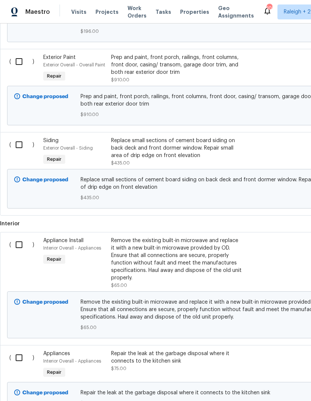
click at [21, 237] on input "checkbox" at bounding box center [21, 245] width 21 height 16
checkbox input "true"
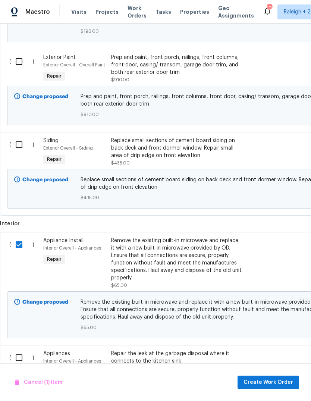
click at [20, 350] on input "checkbox" at bounding box center [21, 358] width 21 height 16
checkbox input "true"
click at [21, 137] on input "checkbox" at bounding box center [21, 145] width 21 height 16
checkbox input "true"
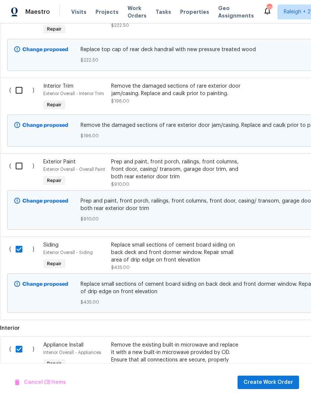
click at [22, 158] on input "checkbox" at bounding box center [21, 166] width 21 height 16
checkbox input "true"
click at [18, 82] on input "checkbox" at bounding box center [21, 90] width 21 height 16
checkbox input "true"
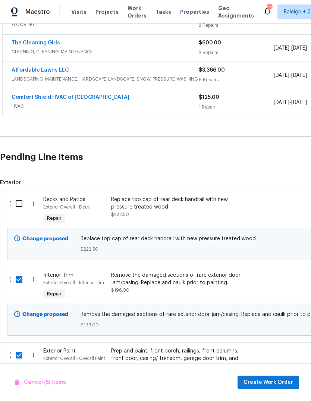
click at [19, 196] on input "checkbox" at bounding box center [21, 204] width 21 height 16
checkbox input "true"
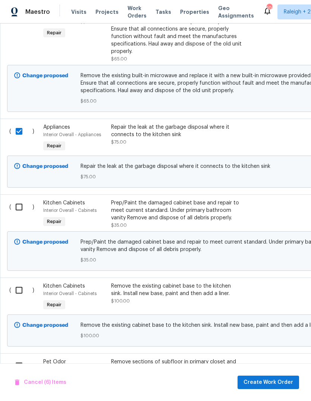
click at [18, 199] on input "checkbox" at bounding box center [21, 207] width 21 height 16
checkbox input "true"
click at [17, 282] on input "checkbox" at bounding box center [21, 290] width 21 height 16
checkbox input "true"
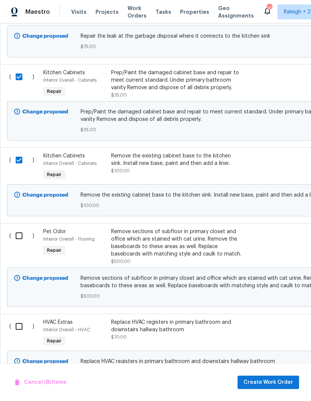
click at [19, 228] on input "checkbox" at bounding box center [21, 236] width 21 height 16
checkbox input "true"
click at [14, 319] on input "checkbox" at bounding box center [21, 327] width 21 height 16
checkbox input "true"
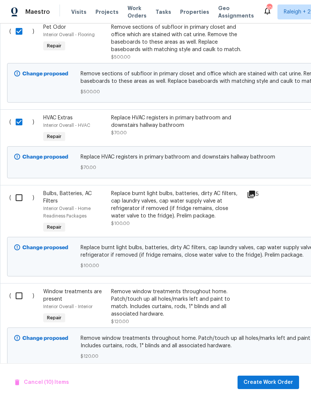
click at [19, 190] on input "checkbox" at bounding box center [21, 198] width 21 height 16
click at [20, 190] on input "checkbox" at bounding box center [21, 198] width 21 height 16
click at [15, 190] on input "checkbox" at bounding box center [21, 198] width 21 height 16
checkbox input "true"
click at [16, 288] on input "checkbox" at bounding box center [21, 296] width 21 height 16
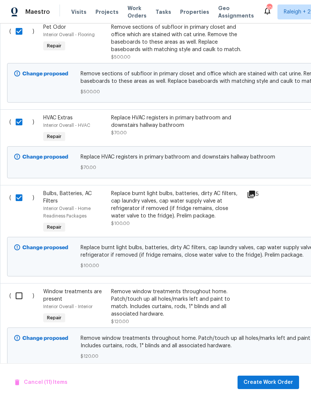
checkbox input "true"
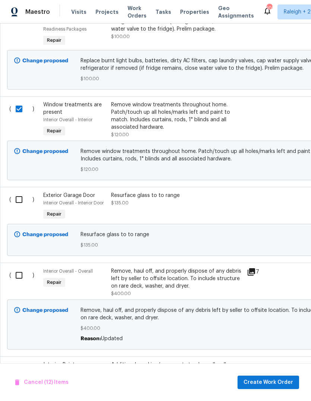
click at [13, 268] on input "checkbox" at bounding box center [21, 276] width 21 height 16
checkbox input "true"
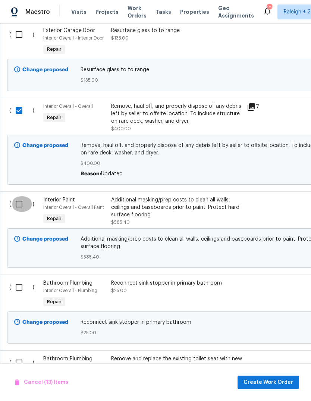
click at [17, 196] on input "checkbox" at bounding box center [21, 204] width 21 height 16
checkbox input "true"
click at [14, 280] on input "checkbox" at bounding box center [21, 288] width 21 height 16
checkbox input "true"
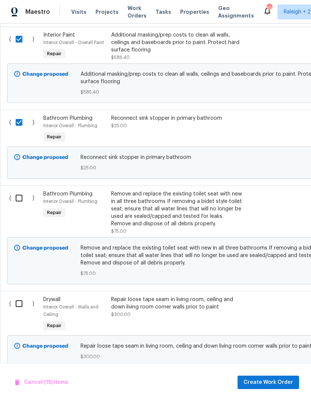
click at [18, 190] on input "checkbox" at bounding box center [21, 198] width 21 height 16
checkbox input "true"
click at [16, 296] on input "checkbox" at bounding box center [21, 304] width 21 height 16
checkbox input "true"
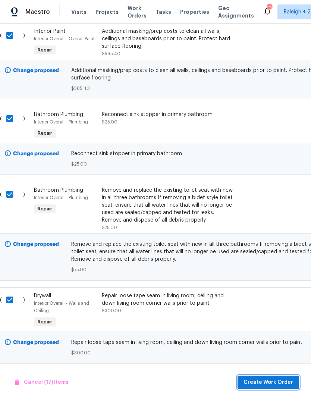
click at [280, 381] on span "Create Work Order" at bounding box center [269, 382] width 50 height 9
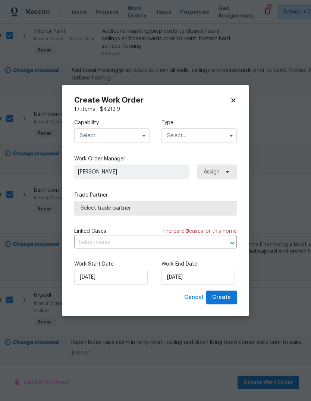
click at [134, 135] on input "text" at bounding box center [111, 135] width 75 height 15
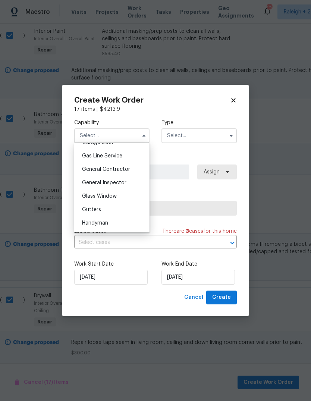
click at [129, 169] on div "General Contractor" at bounding box center [112, 169] width 72 height 13
type input "General Contractor"
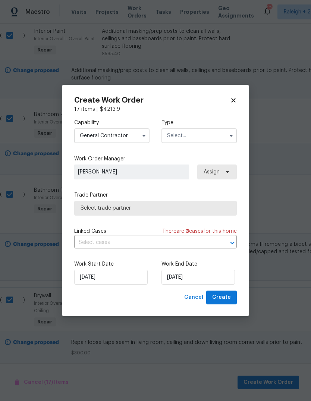
click at [223, 141] on input "text" at bounding box center [199, 135] width 75 height 15
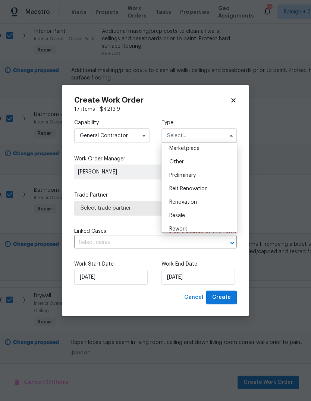
click at [196, 205] on div "Renovation" at bounding box center [199, 202] width 72 height 13
type input "Renovation"
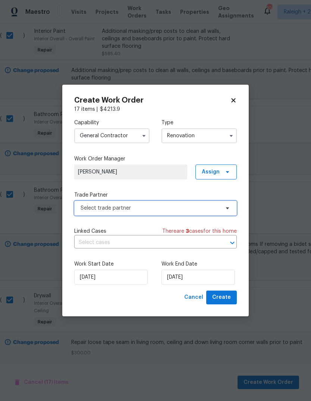
click at [180, 213] on span "Select trade partner" at bounding box center [155, 208] width 163 height 15
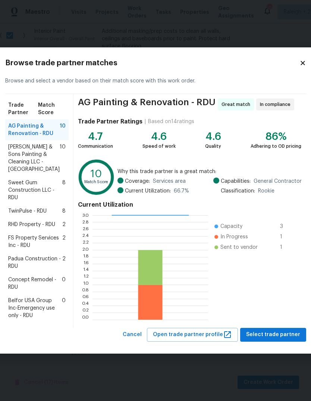
click at [25, 145] on span "Hodge & Sons Painting & Cleaning LLC - RDU" at bounding box center [33, 158] width 51 height 30
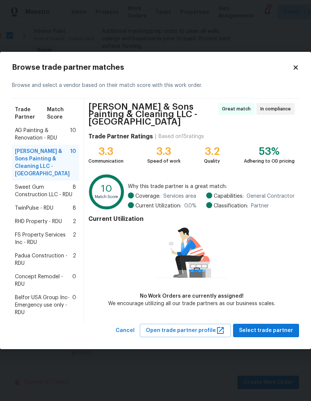
click at [38, 187] on span "Sweet Gum Construction LLC - RDU" at bounding box center [44, 191] width 58 height 15
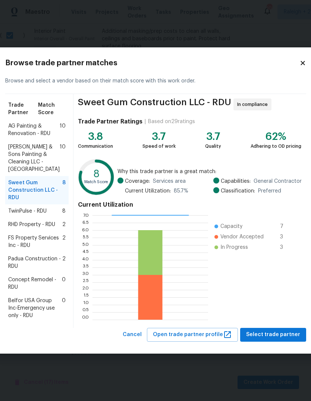
click at [27, 207] on div "TwinPulse - RDU 8" at bounding box center [36, 210] width 63 height 13
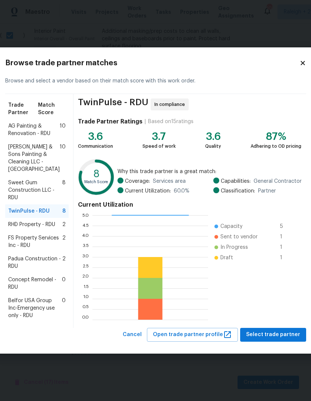
click at [26, 221] on span "RHD Property - RDU" at bounding box center [31, 224] width 47 height 7
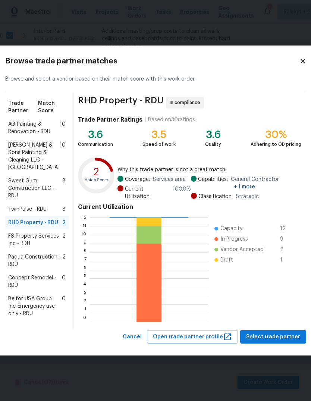
click at [22, 240] on span "FS Property Services Inc - RDU" at bounding box center [35, 239] width 54 height 15
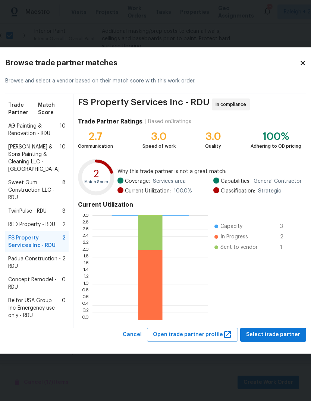
click at [26, 270] on span "Padua Construction - RDU" at bounding box center [35, 262] width 54 height 15
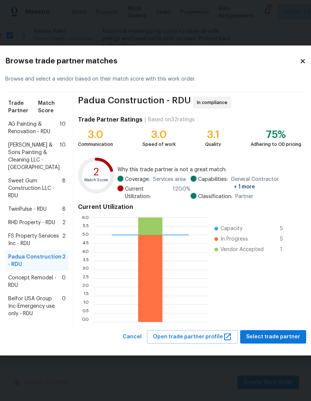
click at [26, 289] on span "Concept Remodel - RDU" at bounding box center [35, 281] width 54 height 15
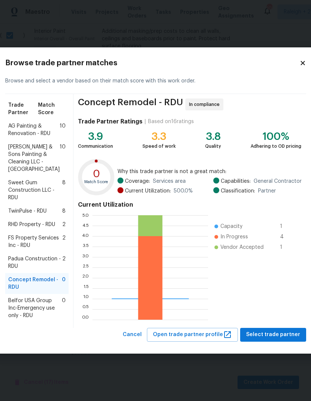
click at [26, 319] on span "Belfor USA Group Inc-Emergency use only - RDU" at bounding box center [35, 308] width 54 height 22
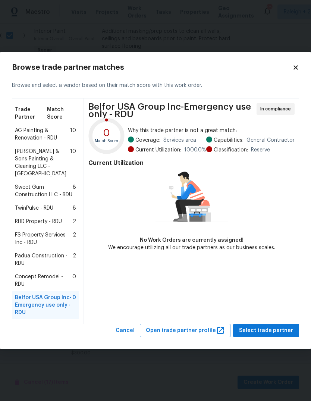
click at [29, 159] on span "Hodge & Sons Painting & Cleaning LLC - RDU" at bounding box center [42, 163] width 55 height 30
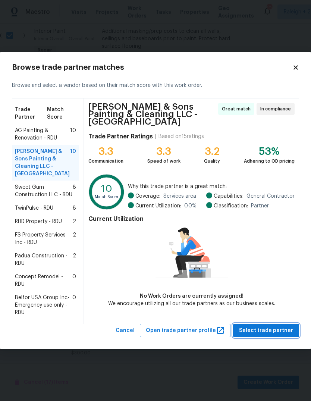
click at [285, 326] on span "Select trade partner" at bounding box center [266, 330] width 54 height 9
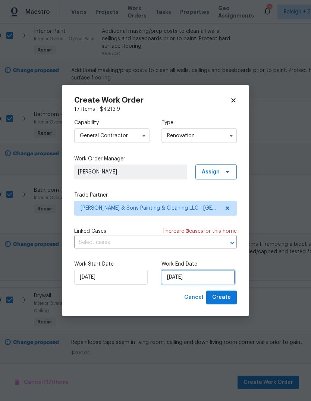
click at [197, 276] on input "[DATE]" at bounding box center [199, 277] width 74 height 15
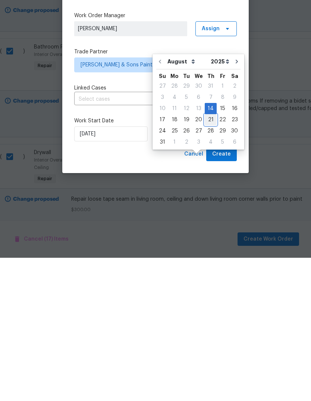
click at [210, 258] on div "21" at bounding box center [211, 263] width 12 height 10
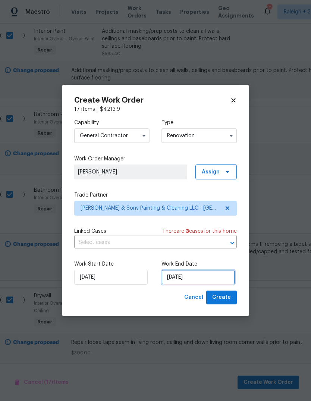
click at [181, 275] on input "[DATE]" at bounding box center [199, 277] width 74 height 15
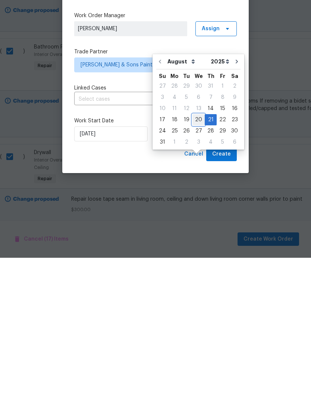
click at [196, 258] on div "20" at bounding box center [199, 263] width 12 height 10
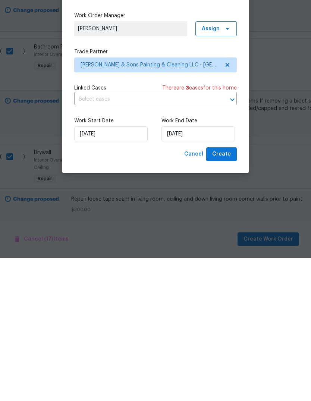
type input "[DATE]"
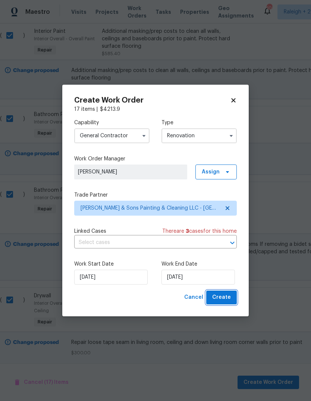
click at [227, 296] on span "Create" at bounding box center [221, 297] width 19 height 9
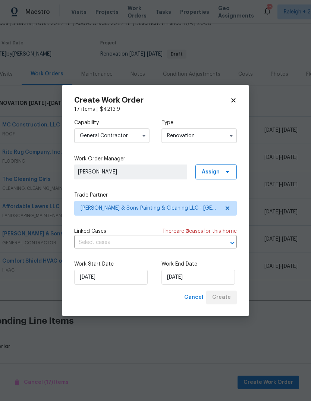
scroll to position [22, 9]
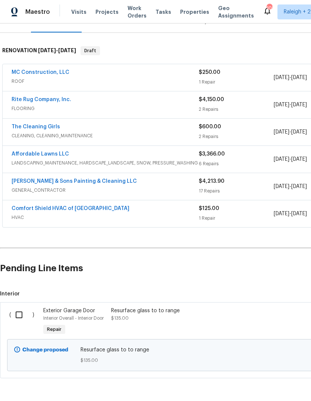
scroll to position [103, 0]
click at [18, 307] on input "checkbox" at bounding box center [21, 315] width 21 height 16
checkbox input "true"
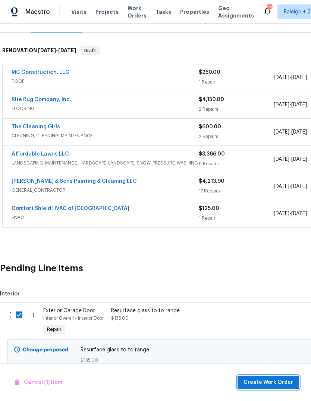
click at [271, 378] on button "Create Work Order" at bounding box center [269, 383] width 62 height 14
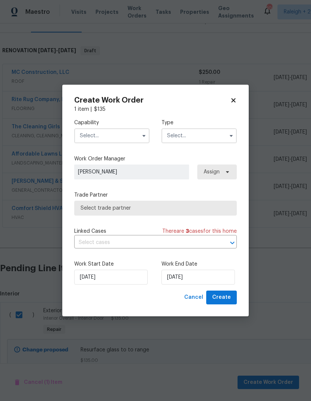
click at [138, 130] on input "text" at bounding box center [111, 135] width 75 height 15
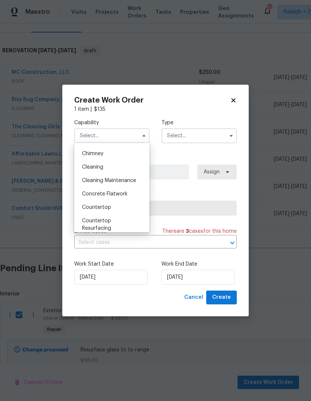
scroll to position [100, 0]
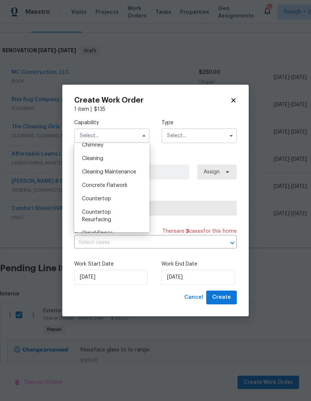
click at [104, 216] on div "Countertop Resurfacing" at bounding box center [112, 216] width 72 height 21
type input "Countertop Resurfacing"
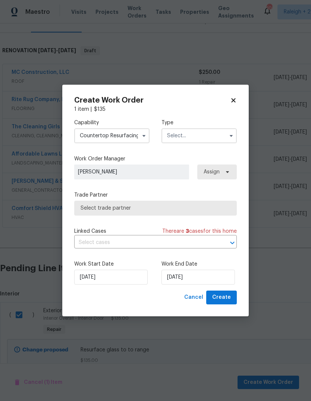
click at [219, 143] on input "text" at bounding box center [199, 135] width 75 height 15
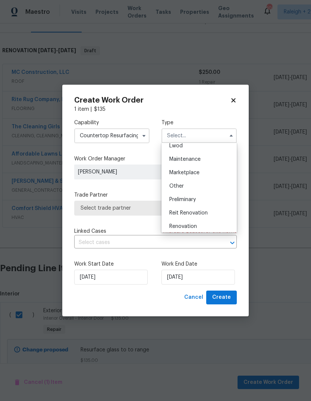
scroll to position [114, 0]
click at [195, 223] on span "Renovation" at bounding box center [183, 225] width 28 height 5
type input "Renovation"
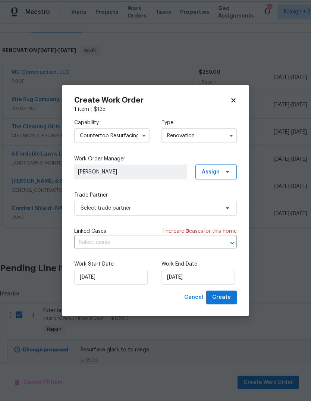
scroll to position [0, 0]
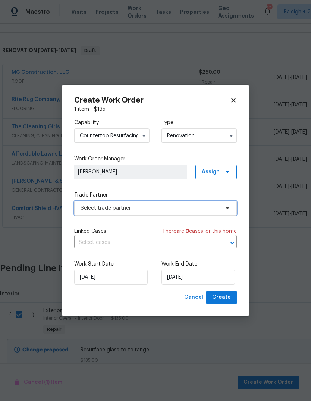
click at [172, 213] on span "Select trade partner" at bounding box center [155, 208] width 163 height 15
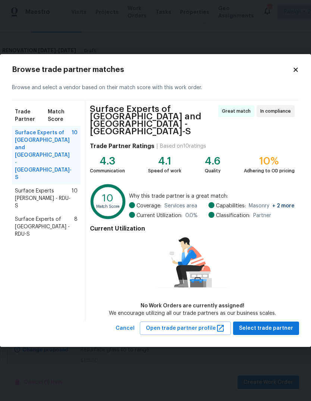
click at [25, 216] on span "Surface Experts of [GEOGRAPHIC_DATA] - RDU-S" at bounding box center [44, 227] width 59 height 22
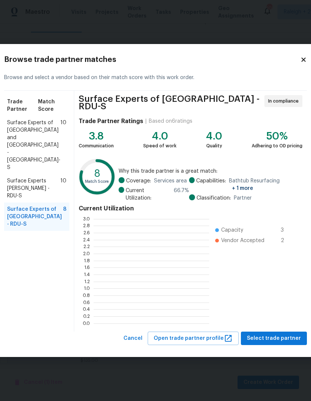
scroll to position [1, 1]
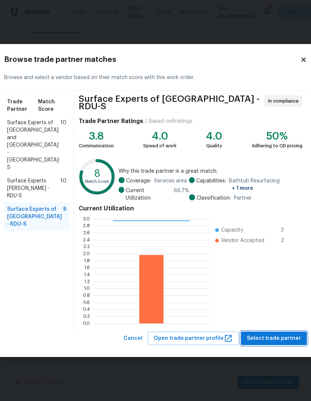
click at [283, 334] on span "Select trade partner" at bounding box center [274, 338] width 54 height 9
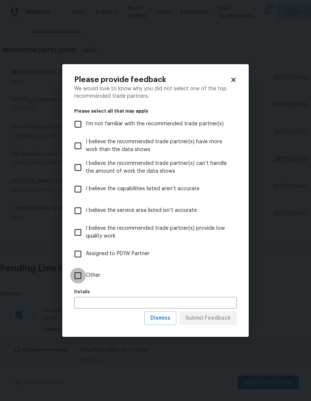
click at [81, 272] on input "Other" at bounding box center [78, 276] width 16 height 16
checkbox input "true"
click at [223, 319] on span "Submit Feedback" at bounding box center [208, 318] width 46 height 9
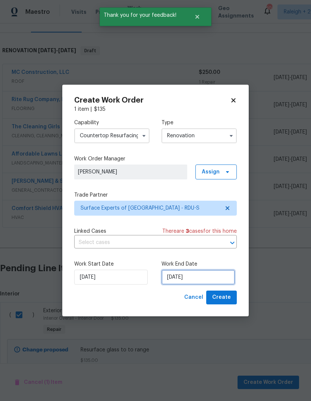
click at [202, 284] on input "[DATE]" at bounding box center [199, 277] width 74 height 15
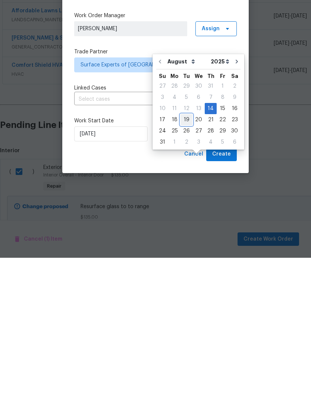
click at [186, 258] on div "19" at bounding box center [187, 263] width 12 height 10
type input "[DATE]"
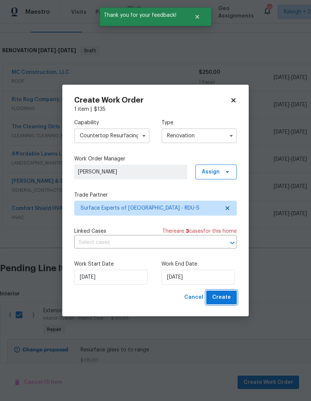
click at [226, 299] on span "Create" at bounding box center [221, 297] width 19 height 9
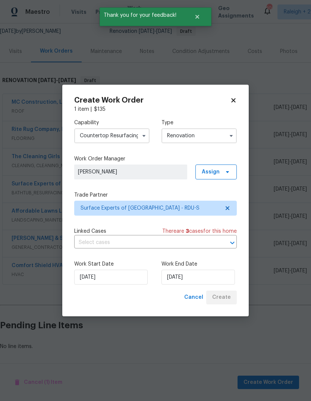
scroll to position [44, 0]
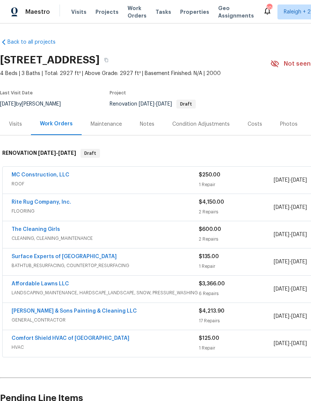
click at [252, 122] on div "Costs" at bounding box center [255, 124] width 15 height 7
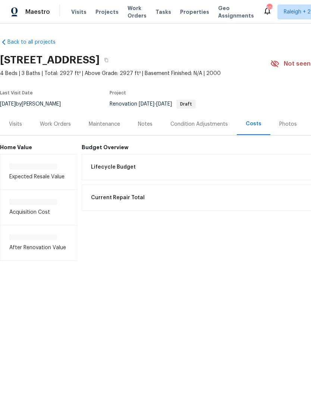
click at [64, 126] on div "Work Orders" at bounding box center [55, 124] width 31 height 7
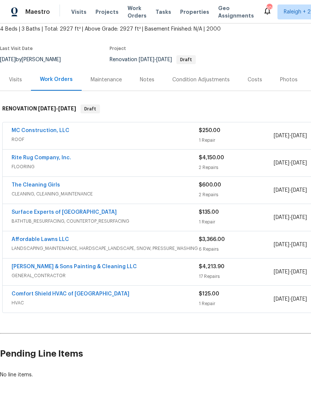
scroll to position [44, 0]
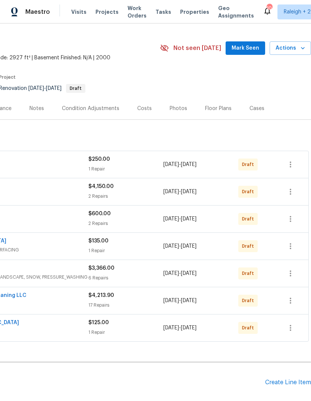
scroll to position [16, 110]
click at [291, 193] on icon "button" at bounding box center [290, 191] width 9 height 9
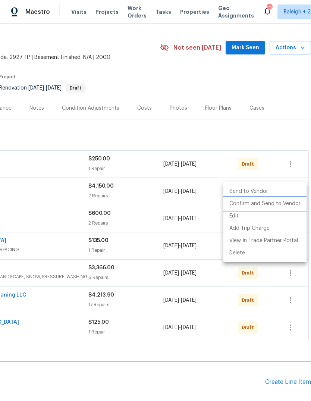
click at [274, 202] on li "Confirm and Send to Vendor" at bounding box center [265, 204] width 83 height 12
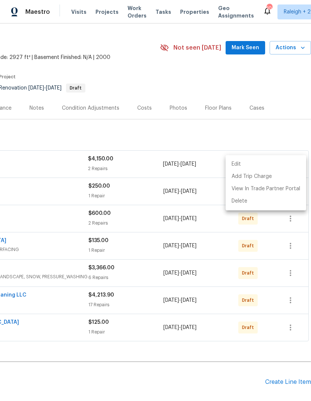
click at [287, 94] on div at bounding box center [155, 200] width 311 height 401
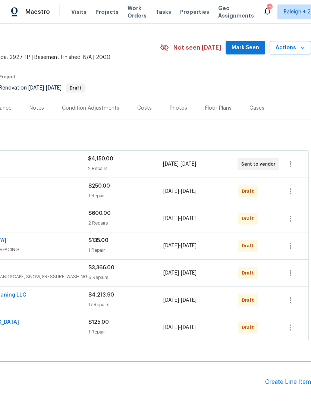
click at [288, 83] on section "[STREET_ADDRESS] 4 Beds | 3 Baths | Total: 2927 ft² | Above Grade: 2927 ft² | B…" at bounding box center [101, 65] width 422 height 63
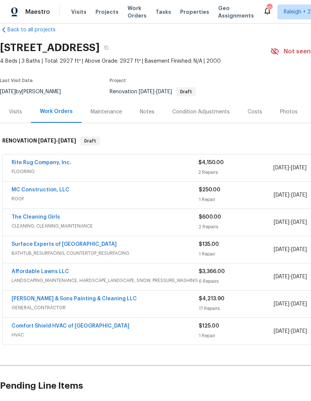
scroll to position [12, 0]
click at [35, 163] on link "Rite Rug Company, Inc." at bounding box center [42, 162] width 60 height 5
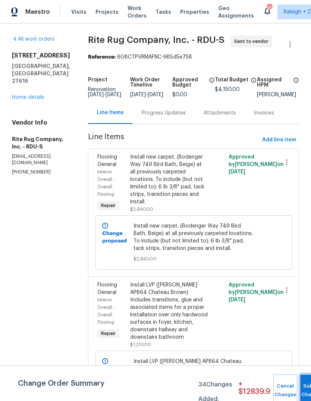
click at [304, 390] on span "Submit Changes" at bounding box center [312, 390] width 16 height 17
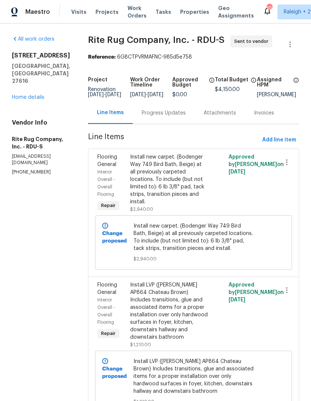
click at [171, 117] on div "Progress Updates" at bounding box center [164, 112] width 44 height 7
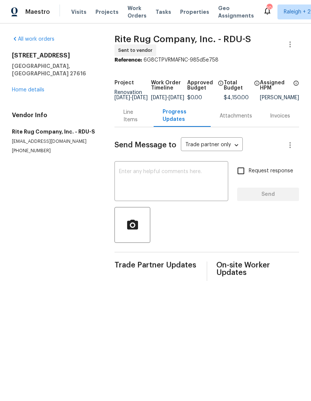
click at [159, 183] on textarea at bounding box center [171, 182] width 105 height 26
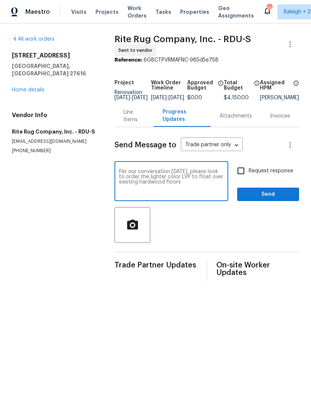
type textarea "Per our conversation today, please look to order the lighter color LVP to float…"
click at [244, 175] on input "Request response" at bounding box center [241, 171] width 16 height 16
checkbox input "true"
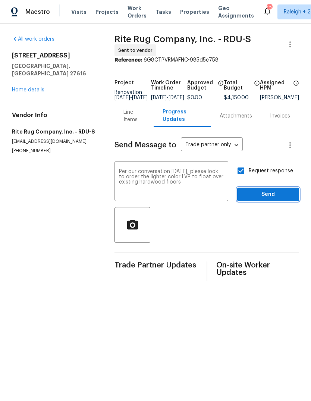
click at [280, 199] on span "Send" at bounding box center [268, 194] width 50 height 9
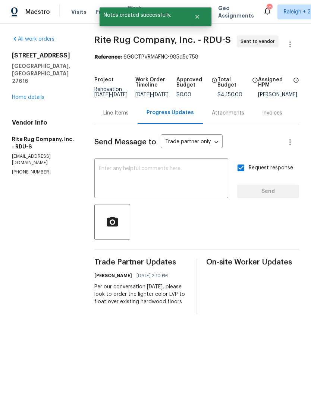
click at [181, 188] on textarea at bounding box center [161, 179] width 125 height 26
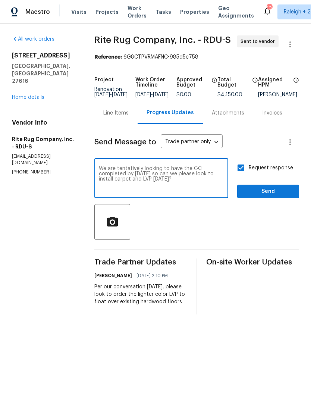
type textarea "We are tentatively looking to have the GC completed by Wednesday, 8/20 so can w…"
click at [281, 196] on span "Send" at bounding box center [268, 191] width 50 height 9
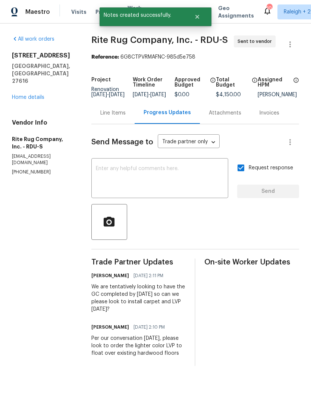
click at [35, 95] on link "Home details" at bounding box center [28, 97] width 32 height 5
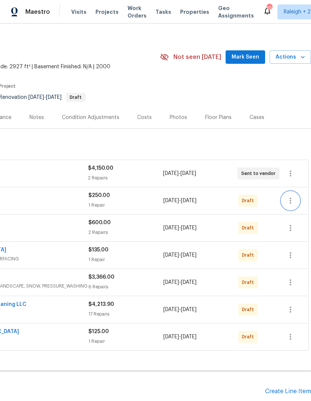
click at [293, 202] on icon "button" at bounding box center [290, 200] width 9 height 9
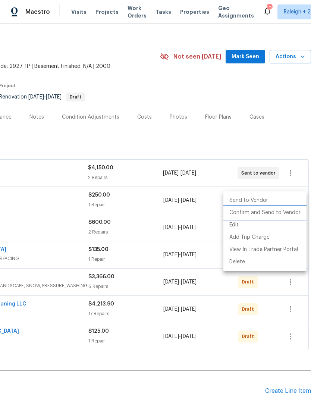
click at [262, 215] on li "Confirm and Send to Vendor" at bounding box center [265, 213] width 83 height 12
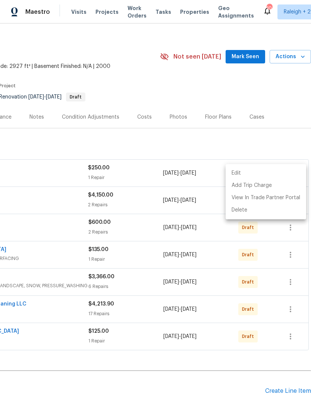
click at [124, 267] on div at bounding box center [155, 200] width 311 height 401
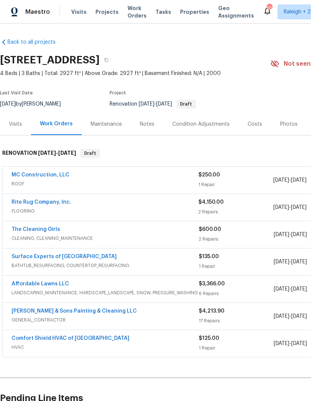
scroll to position [0, 0]
click at [54, 177] on link "MC Construction, LLC" at bounding box center [41, 174] width 58 height 5
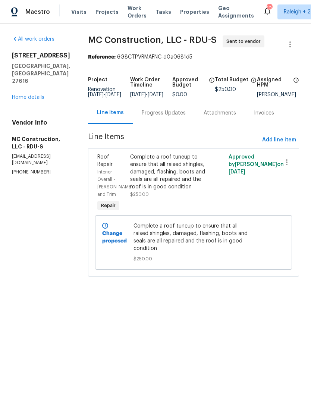
click at [162, 117] on div "Progress Updates" at bounding box center [164, 112] width 44 height 7
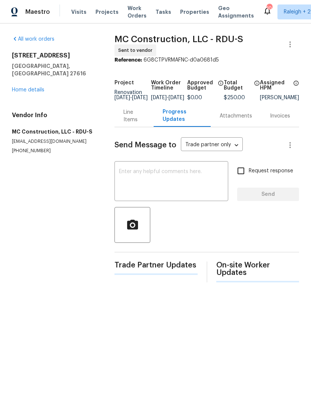
click at [162, 184] on textarea at bounding box center [171, 182] width 105 height 26
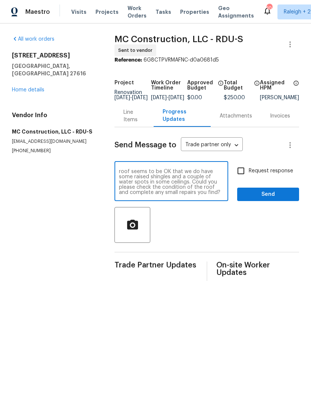
scroll to position [5, 0]
type textarea "Good afternoon, Rick. The roof seems to be OK that we do have some raised shing…"
click at [243, 175] on input "Request response" at bounding box center [241, 171] width 16 height 16
checkbox input "true"
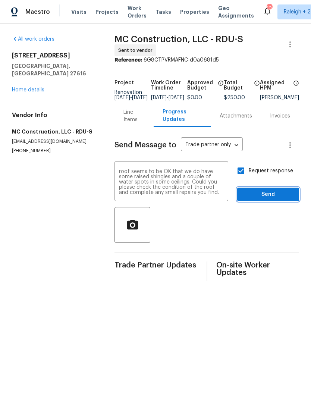
click at [282, 199] on span "Send" at bounding box center [268, 194] width 50 height 9
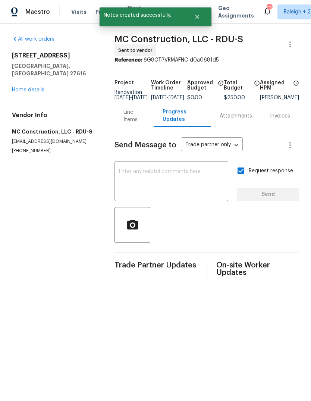
scroll to position [0, 0]
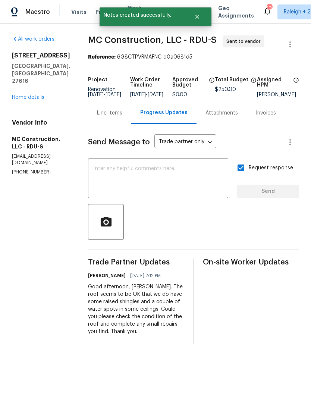
click at [42, 95] on link "Home details" at bounding box center [28, 97] width 32 height 5
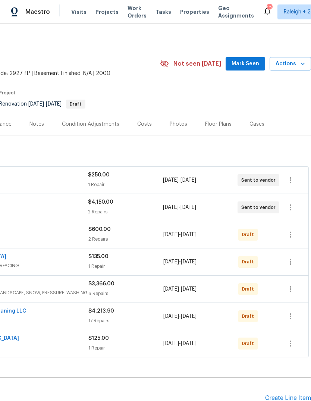
scroll to position [0, 110]
click at [291, 233] on icon "button" at bounding box center [290, 235] width 1 height 6
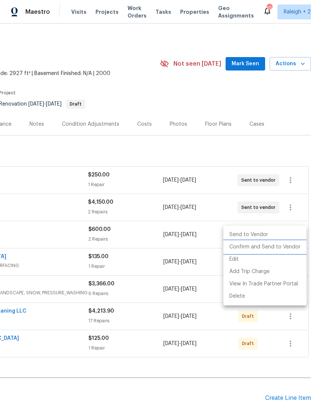
click at [265, 247] on li "Confirm and Send to Vendor" at bounding box center [265, 247] width 83 height 12
click at [159, 293] on div at bounding box center [155, 200] width 311 height 401
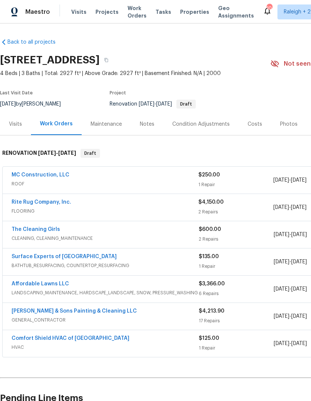
scroll to position [0, 0]
click at [44, 231] on link "The Cleaning Girls" at bounding box center [36, 229] width 49 height 5
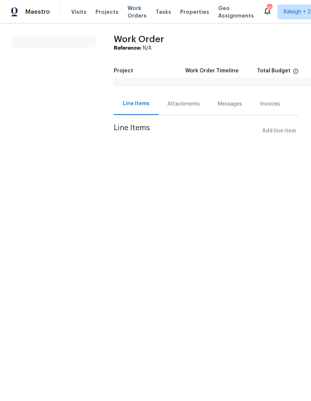
click at [196, 104] on div "Attachments" at bounding box center [184, 103] width 32 height 7
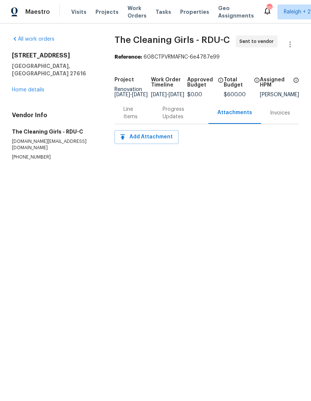
click at [137, 120] on div "Line Items" at bounding box center [134, 113] width 21 height 15
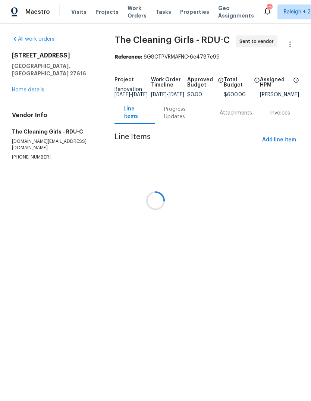
click at [175, 119] on div at bounding box center [155, 200] width 311 height 401
click at [174, 122] on div at bounding box center [155, 200] width 311 height 401
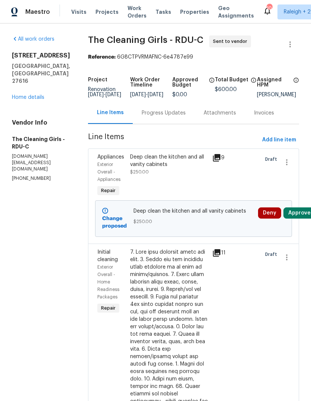
click at [304, 219] on button "Approve" at bounding box center [300, 212] width 32 height 11
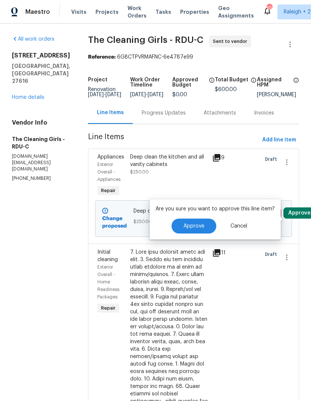
click at [187, 230] on button "Approve" at bounding box center [194, 226] width 45 height 15
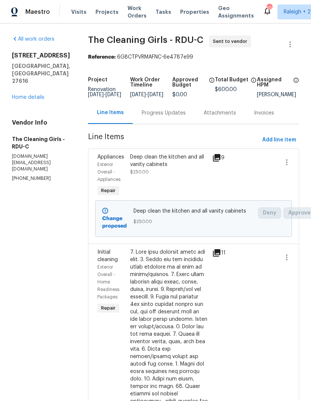
click at [175, 117] on div "Progress Updates" at bounding box center [164, 112] width 44 height 7
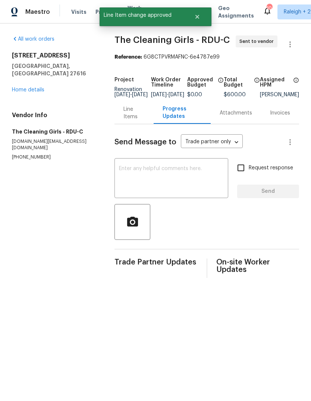
click at [168, 177] on textarea at bounding box center [171, 179] width 105 height 26
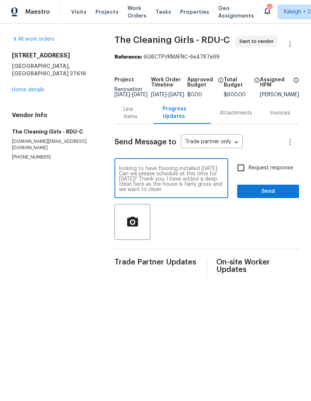
scroll to position [5, 0]
type textarea "Good afternoon Nia. We are tentatively looking to have flooring installed Thurs…"
click at [242, 171] on input "Request response" at bounding box center [241, 168] width 16 height 16
checkbox input "true"
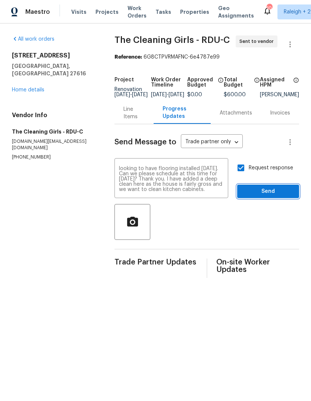
click at [281, 196] on span "Send" at bounding box center [268, 191] width 50 height 9
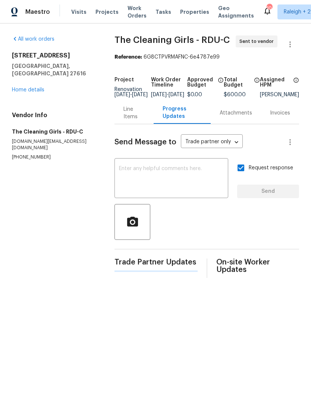
scroll to position [0, 0]
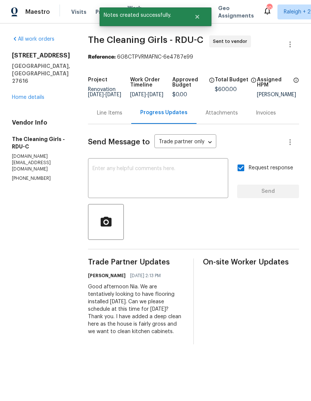
click at [27, 95] on link "Home details" at bounding box center [28, 97] width 32 height 5
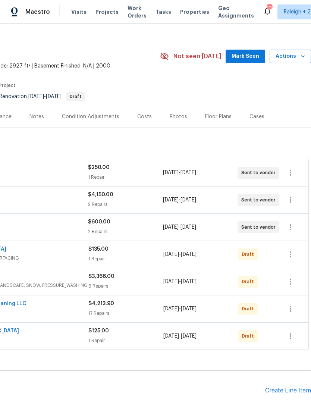
scroll to position [7, 110]
click at [289, 257] on icon "button" at bounding box center [290, 254] width 9 height 9
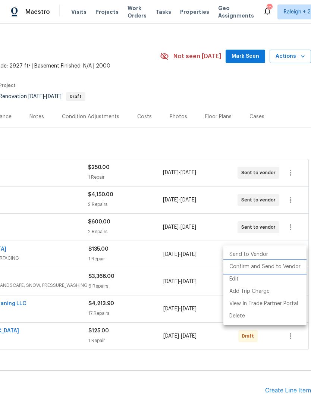
click at [259, 266] on li "Confirm and Send to Vendor" at bounding box center [265, 267] width 83 height 12
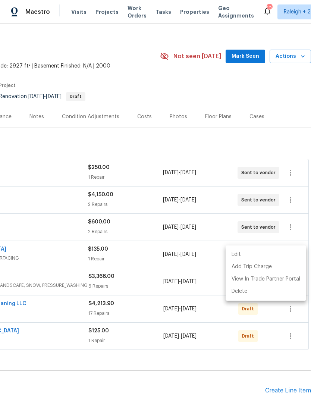
click at [213, 129] on div at bounding box center [155, 200] width 311 height 401
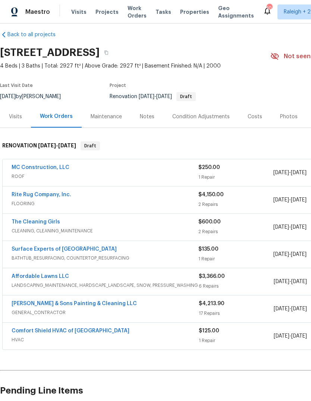
scroll to position [7, 0]
click at [45, 247] on link "Surface Experts of North Raleigh" at bounding box center [64, 249] width 105 height 5
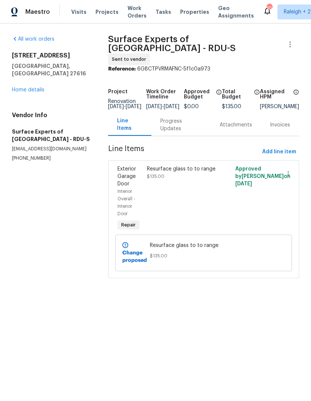
click at [173, 122] on div "Progress Updates" at bounding box center [180, 125] width 41 height 15
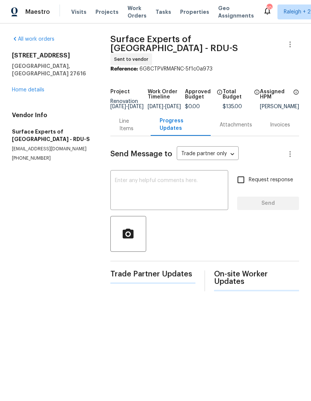
click at [174, 185] on textarea at bounding box center [169, 191] width 109 height 26
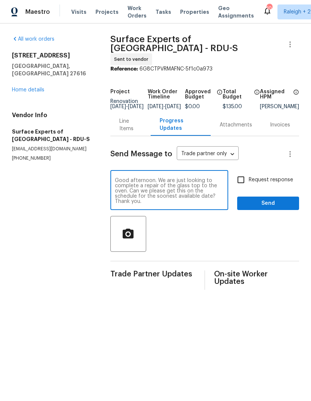
type textarea "Good afternoon. We are just looking to complete a repair of the glass top to th…"
click at [241, 177] on input "Request response" at bounding box center [241, 180] width 16 height 16
checkbox input "true"
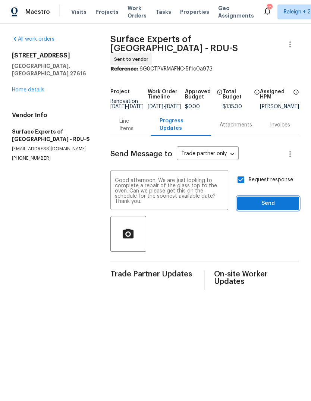
click at [281, 202] on span "Send" at bounding box center [268, 203] width 50 height 9
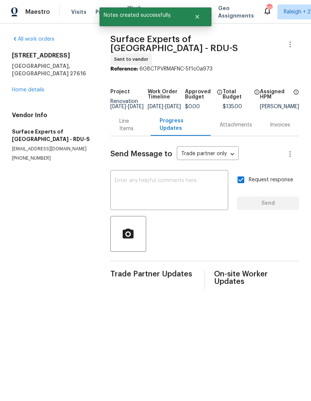
click at [21, 87] on link "Home details" at bounding box center [28, 89] width 32 height 5
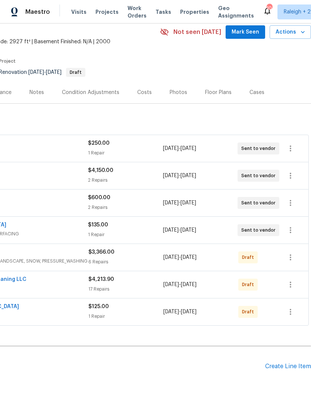
scroll to position [34, 110]
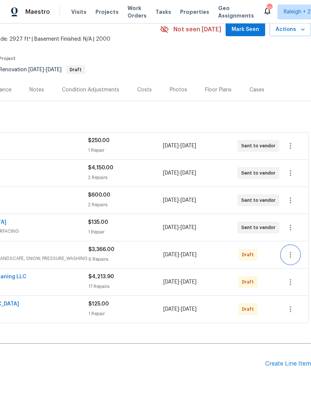
click at [293, 255] on icon "button" at bounding box center [290, 254] width 9 height 9
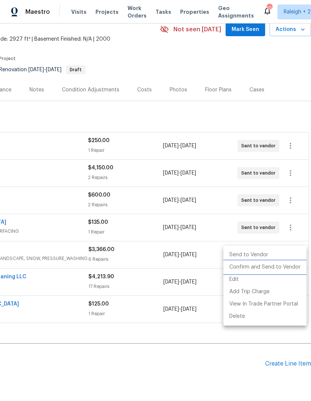
click at [264, 265] on li "Confirm and Send to Vendor" at bounding box center [265, 267] width 83 height 12
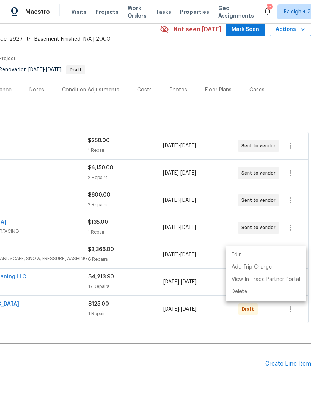
click at [256, 119] on div at bounding box center [155, 200] width 311 height 401
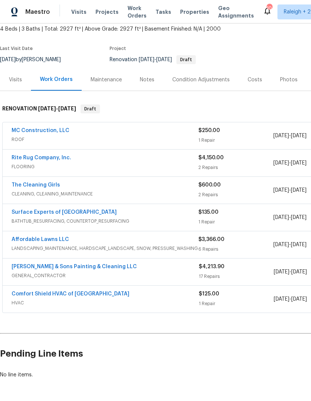
scroll to position [44, 0]
click at [26, 239] on link "Affordable Lawns LLC" at bounding box center [40, 239] width 57 height 5
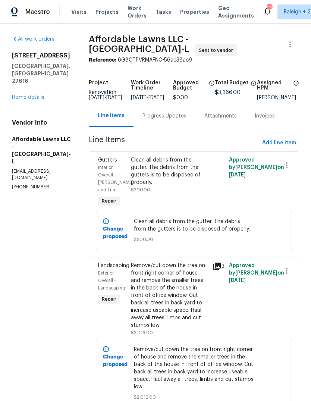
click at [182, 120] on div "Progress Updates" at bounding box center [165, 115] width 44 height 7
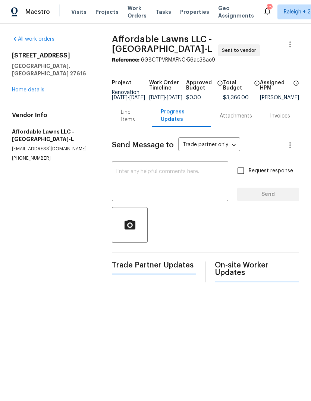
click at [177, 186] on textarea at bounding box center [169, 182] width 107 height 26
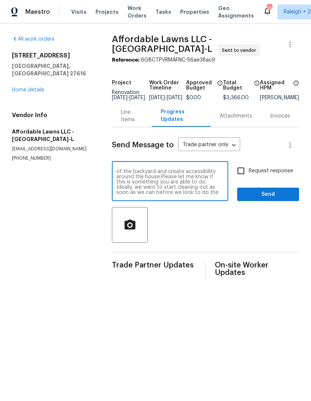
scroll to position [31, 0]
type textarea "Good afternoon. This is a big job which we want to really cut back some of the …"
click at [243, 175] on input "Request response" at bounding box center [241, 171] width 16 height 16
checkbox input "true"
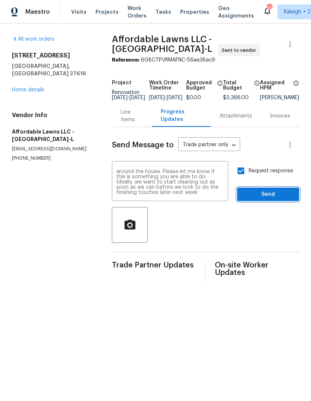
click at [281, 199] on span "Send" at bounding box center [268, 194] width 50 height 9
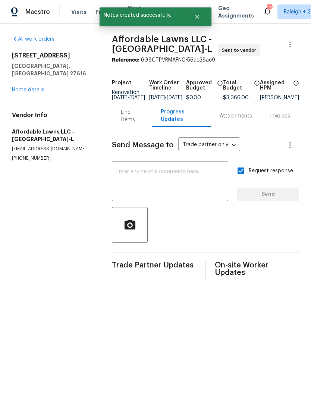
scroll to position [0, 0]
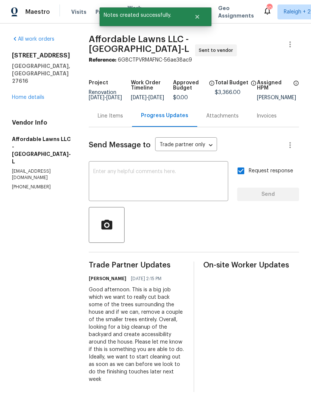
click at [174, 175] on textarea at bounding box center [158, 182] width 131 height 26
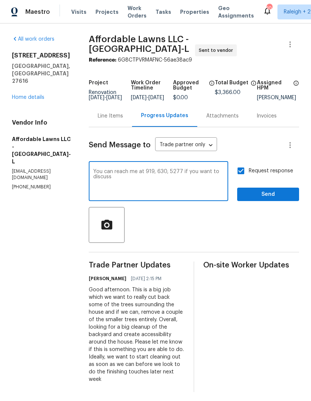
type textarea "You can reach me at 919, 630, 5277 if you want to discuss"
click at [288, 199] on span "Send" at bounding box center [268, 194] width 50 height 9
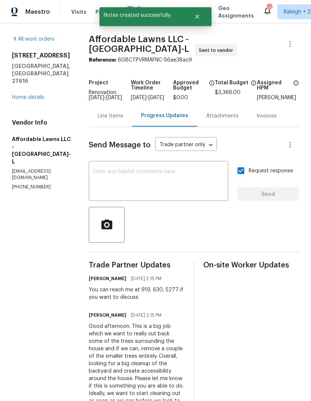
scroll to position [7, 0]
click at [32, 95] on link "Home details" at bounding box center [28, 97] width 32 height 5
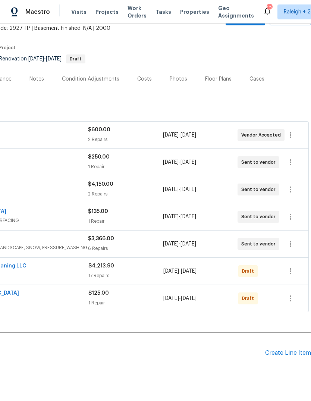
scroll to position [44, 110]
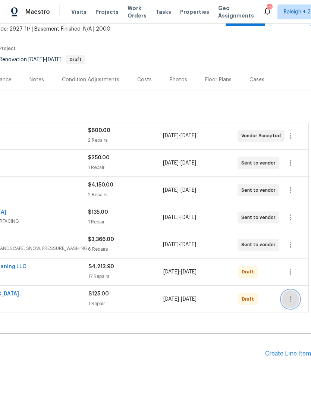
click at [292, 295] on icon "button" at bounding box center [290, 299] width 9 height 9
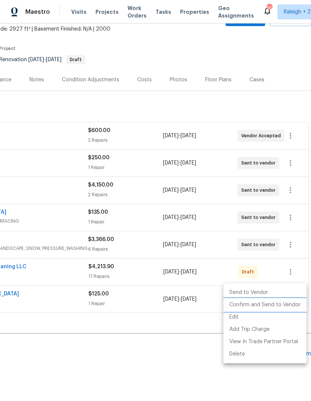
click at [265, 305] on li "Confirm and Send to Vendor" at bounding box center [265, 305] width 83 height 12
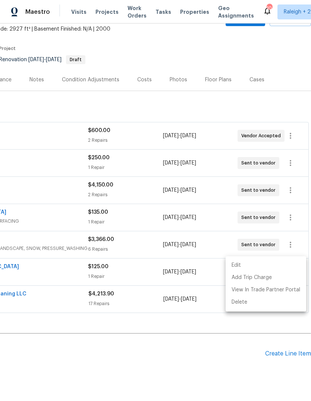
click at [178, 352] on div at bounding box center [155, 200] width 311 height 401
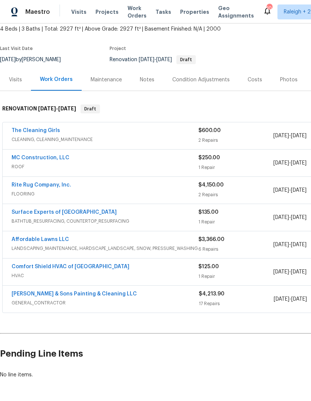
scroll to position [44, 0]
click at [68, 264] on link "Comfort Shield HVAC of NC" at bounding box center [71, 266] width 118 height 5
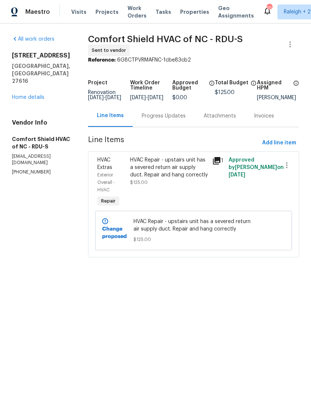
click at [176, 120] on div "Progress Updates" at bounding box center [164, 115] width 44 height 7
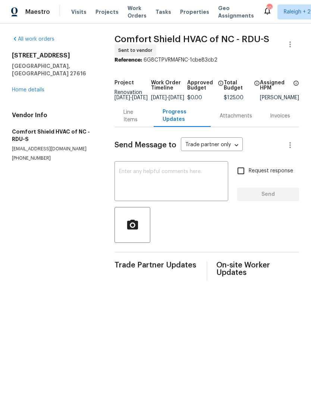
click at [167, 186] on textarea at bounding box center [171, 182] width 105 height 26
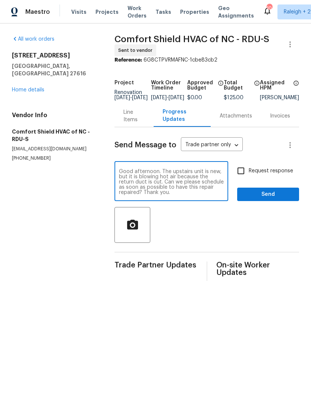
type textarea "Good afternoon. The upstairs unit is new, but it is blowing hot air because the…"
click at [242, 176] on input "Request response" at bounding box center [241, 171] width 16 height 16
checkbox input "true"
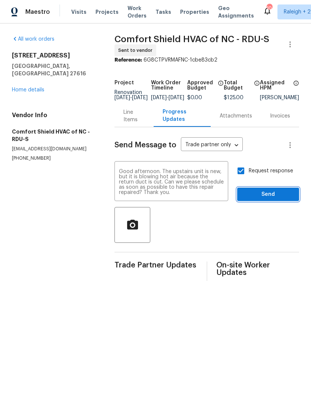
click at [283, 199] on span "Send" at bounding box center [268, 194] width 50 height 9
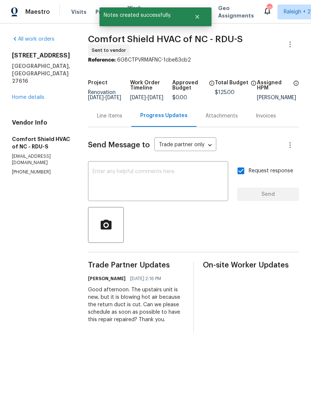
click at [40, 95] on link "Home details" at bounding box center [28, 97] width 32 height 5
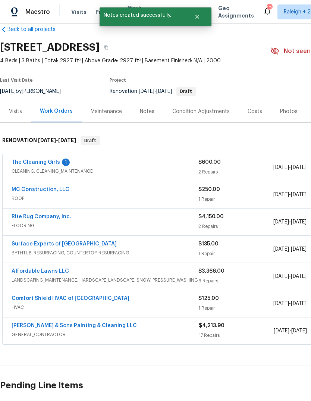
scroll to position [12, 0]
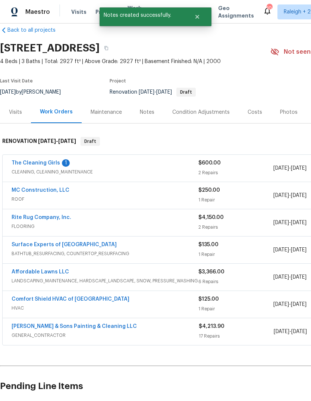
click at [55, 163] on link "The Cleaning Girls" at bounding box center [36, 162] width 49 height 5
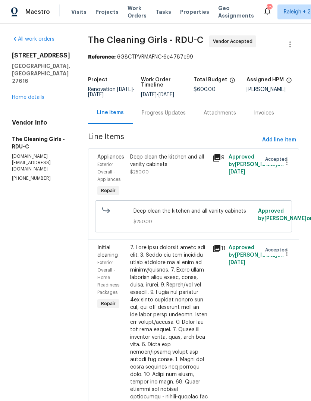
click at [177, 117] on div "Progress Updates" at bounding box center [164, 112] width 44 height 7
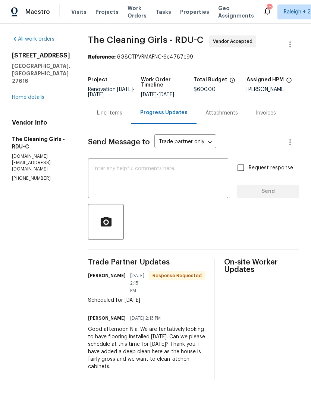
click at [174, 183] on textarea at bounding box center [158, 179] width 131 height 26
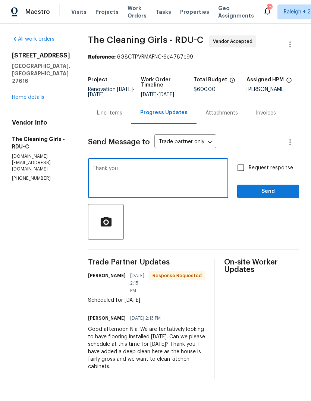
type textarea "Thank you"
click at [269, 192] on button "Send" at bounding box center [268, 192] width 62 height 14
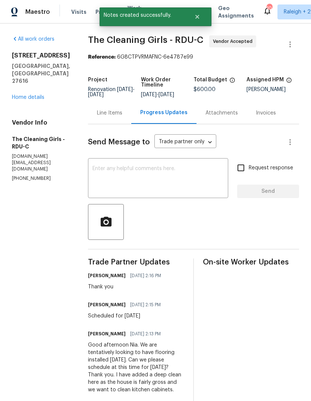
click at [38, 90] on div "All work orders 8204 Coosa Ct Raleigh, NC 27616 Home details Vendor Info The Cl…" at bounding box center [41, 108] width 58 height 147
click at [37, 90] on div "All work orders 8204 Coosa Ct Raleigh, NC 27616 Home details Vendor Info The Cl…" at bounding box center [41, 108] width 58 height 147
click at [39, 95] on link "Home details" at bounding box center [28, 97] width 32 height 5
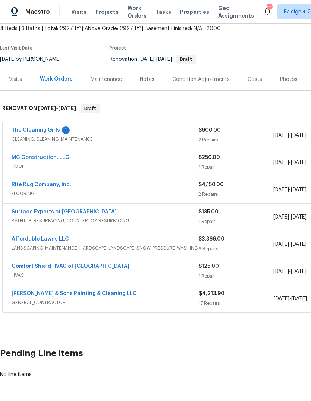
scroll to position [44, 0]
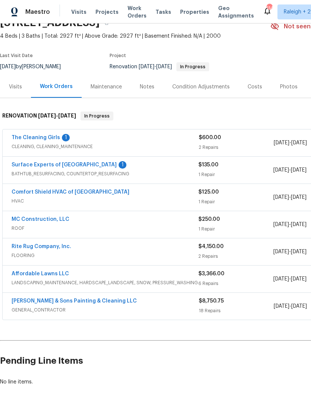
scroll to position [38, 0]
click at [251, 86] on div "Costs" at bounding box center [255, 86] width 15 height 7
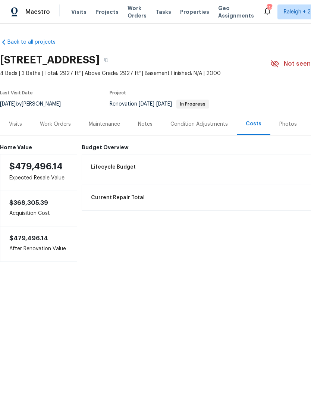
click at [58, 125] on div "Work Orders" at bounding box center [55, 124] width 31 height 7
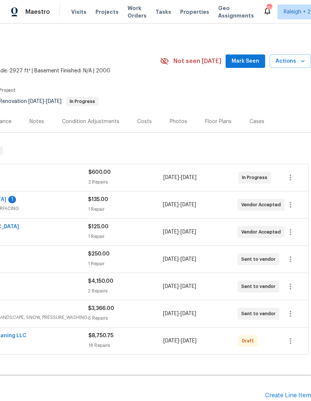
scroll to position [1, 110]
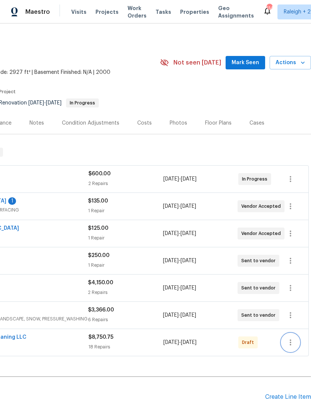
click at [290, 337] on button "button" at bounding box center [291, 343] width 18 height 18
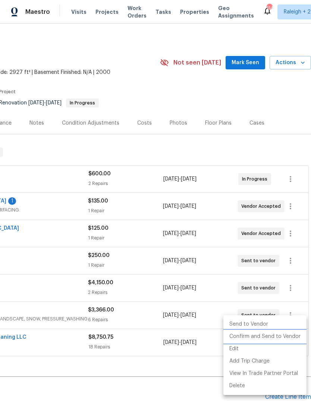
click at [256, 335] on li "Confirm and Send to Vendor" at bounding box center [265, 337] width 83 height 12
click at [262, 152] on div at bounding box center [155, 200] width 311 height 401
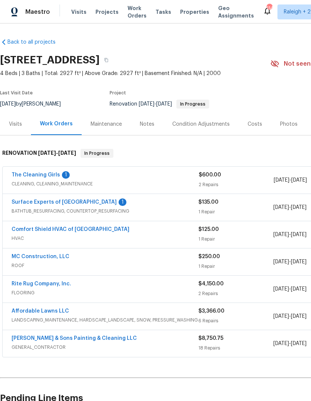
scroll to position [0, 0]
click at [235, 44] on div "Back to all projects [STREET_ADDRESS] 4 Beds | 3 Baths | Total: 2927 ft² | Abov…" at bounding box center [211, 230] width 422 height 397
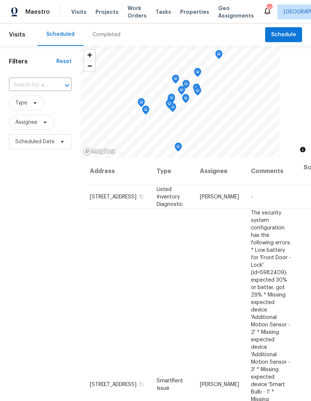
click at [43, 242] on div "Filters Reset ​ Type Assignee Scheduled Date" at bounding box center [40, 262] width 81 height 433
